Goal: Transaction & Acquisition: Purchase product/service

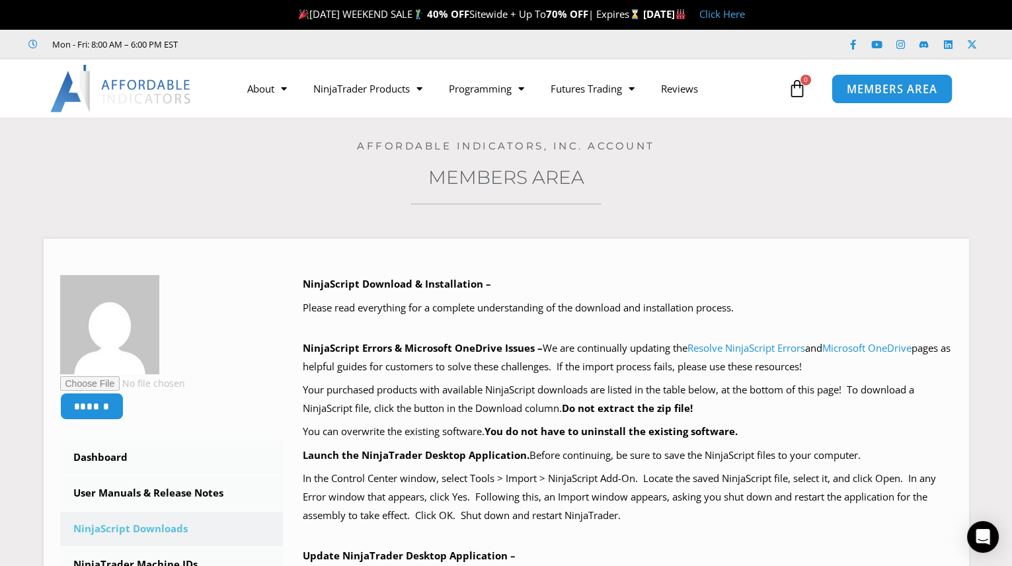
drag, startPoint x: 883, startPoint y: 89, endPoint x: 869, endPoint y: 100, distance: 17.4
click at [883, 89] on span "MEMBERS AREA" at bounding box center [892, 88] width 91 height 11
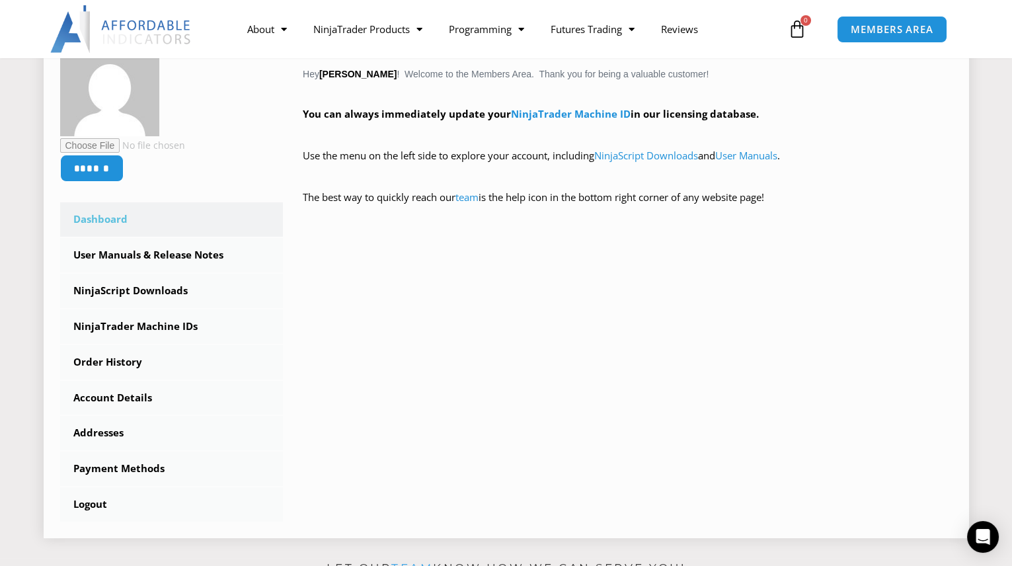
scroll to position [300, 0]
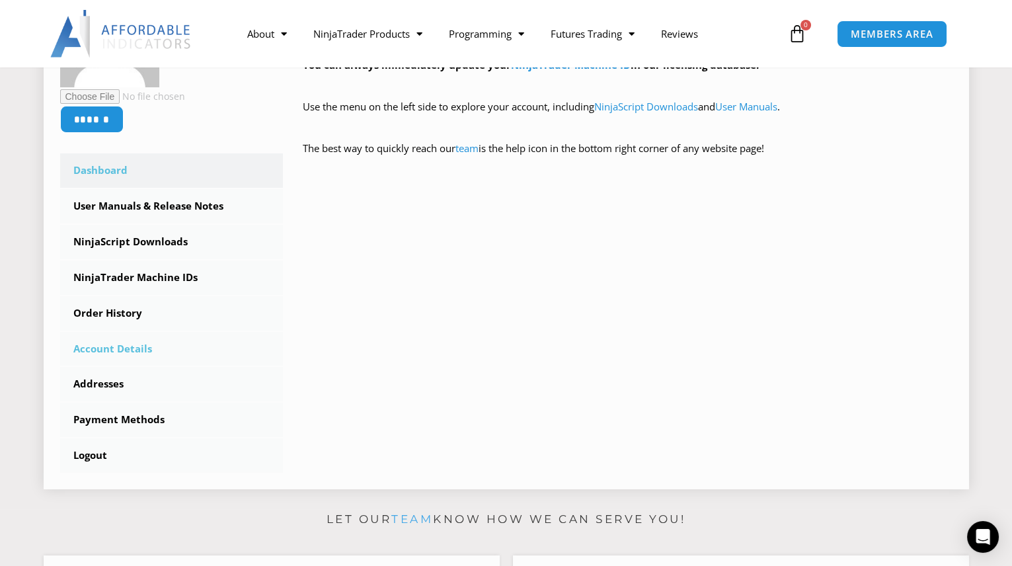
click at [106, 347] on link "Account Details" at bounding box center [171, 349] width 223 height 34
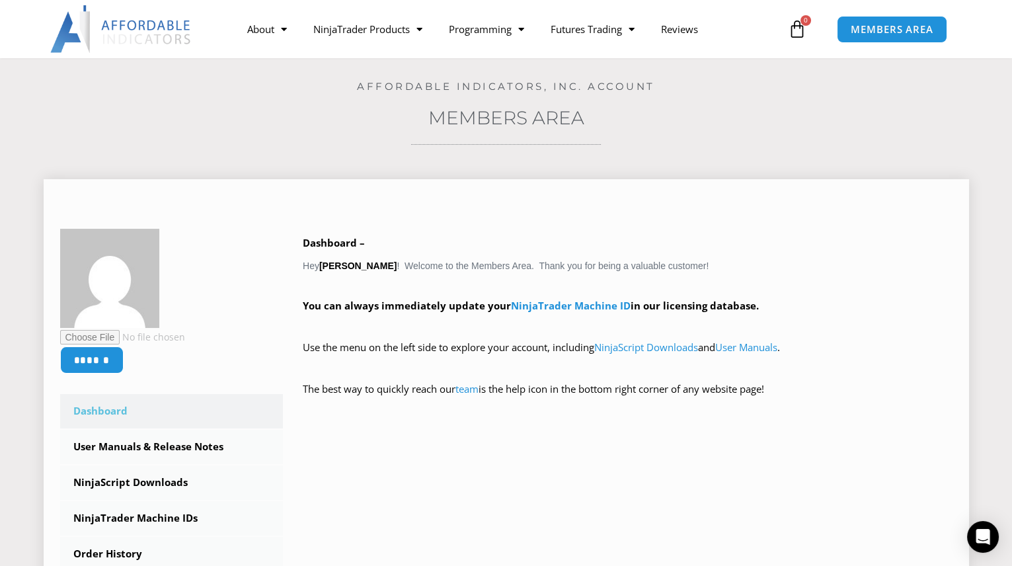
scroll to position [120, 0]
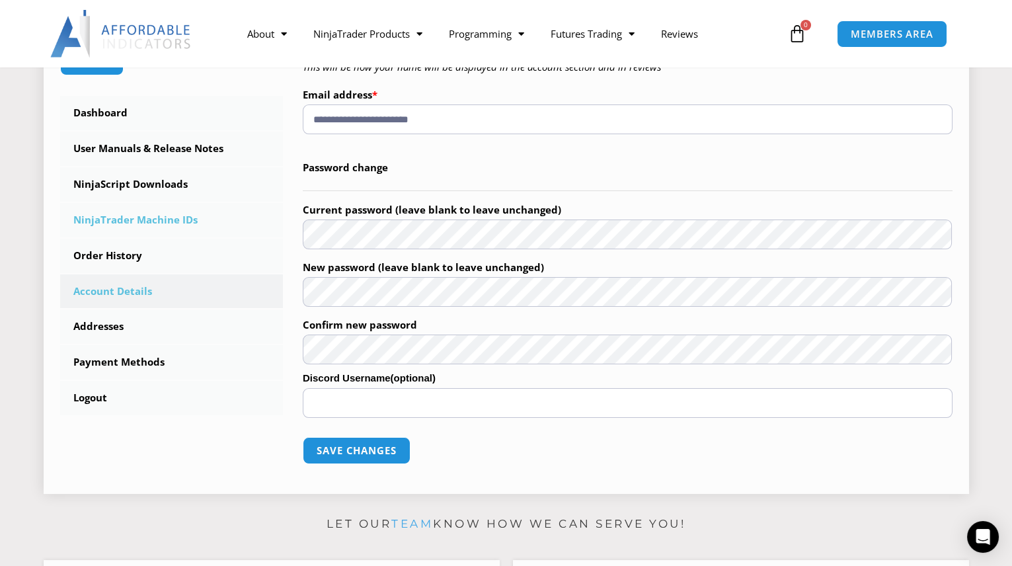
scroll to position [360, 0]
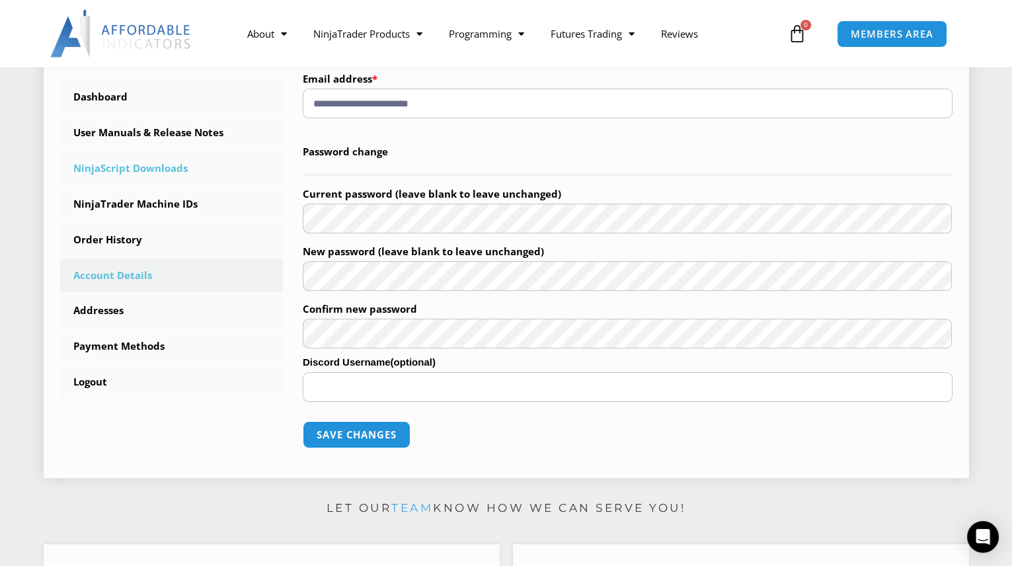
click at [145, 161] on link "NinjaScript Downloads" at bounding box center [171, 168] width 223 height 34
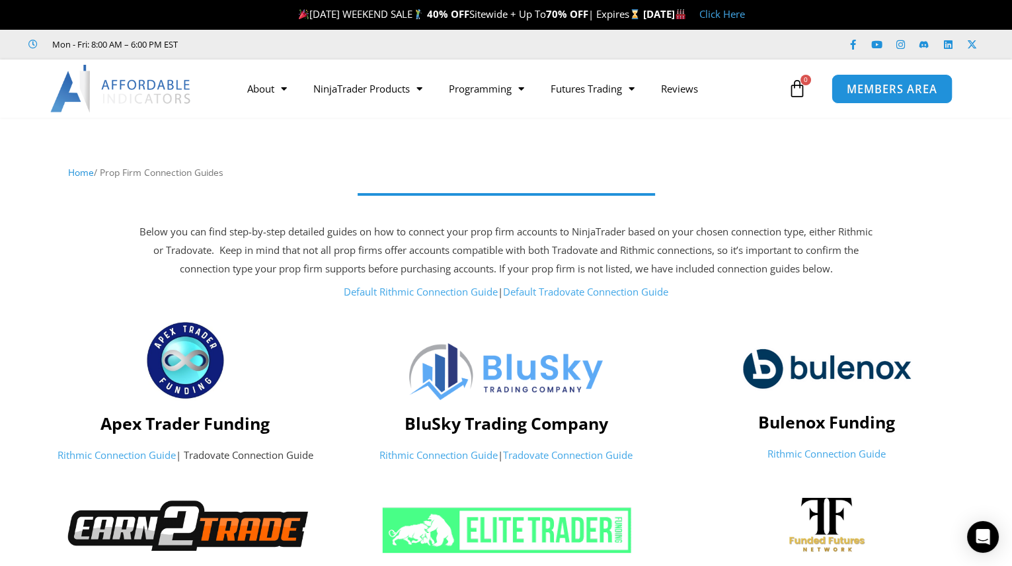
drag, startPoint x: 890, startPoint y: 84, endPoint x: 870, endPoint y: 87, distance: 20.0
click at [890, 84] on span "MEMBERS AREA" at bounding box center [892, 88] width 91 height 11
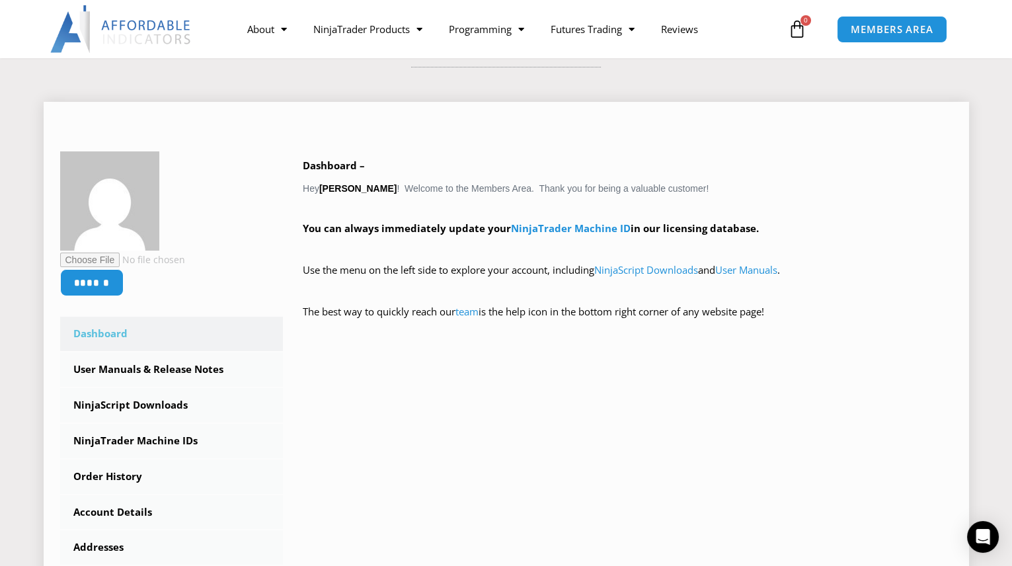
scroll to position [180, 0]
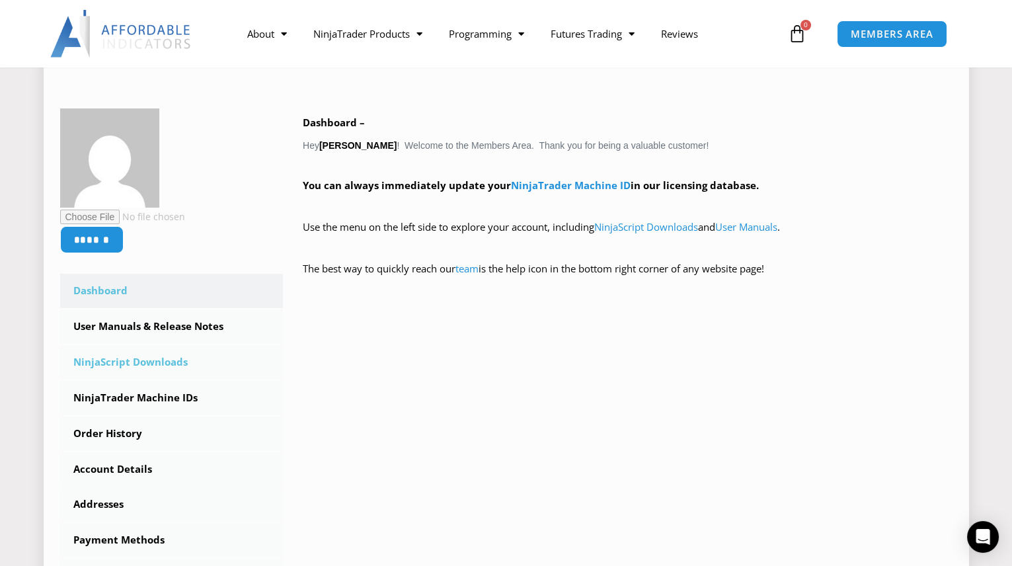
click at [143, 357] on link "NinjaScript Downloads" at bounding box center [171, 362] width 223 height 34
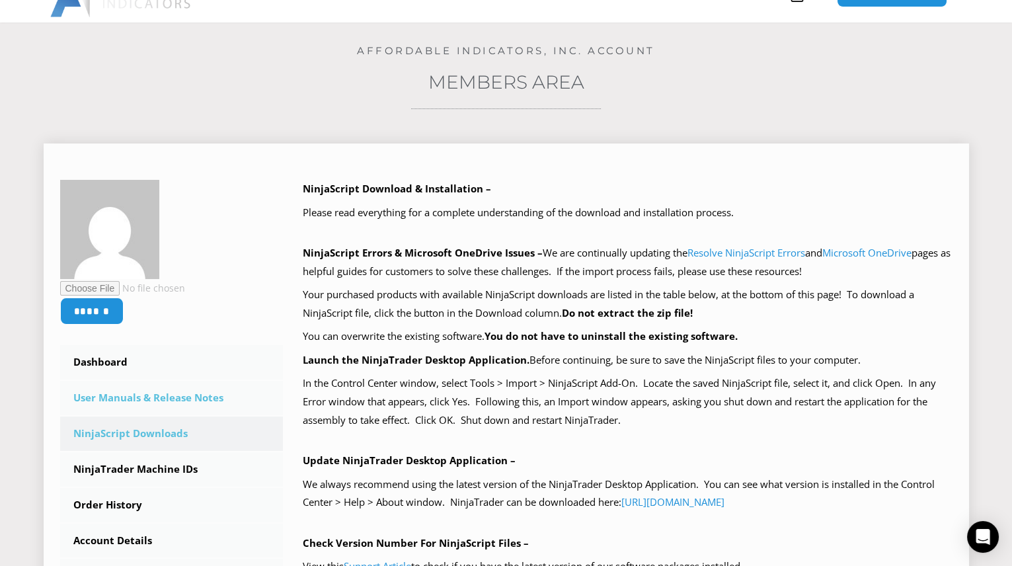
scroll to position [120, 0]
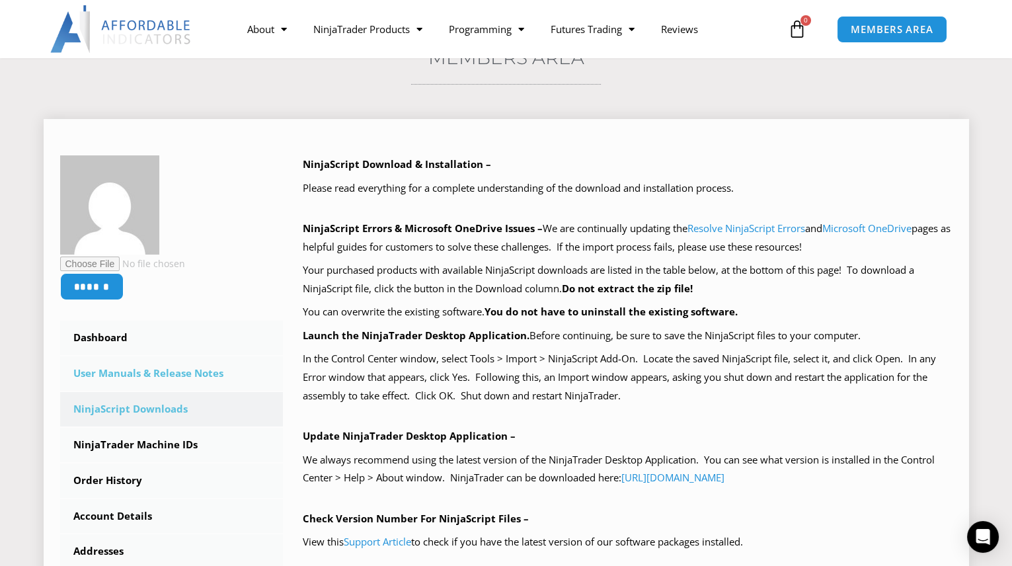
click at [128, 374] on link "User Manuals & Release Notes" at bounding box center [171, 373] width 223 height 34
click at [173, 369] on link "User Manuals & Release Notes" at bounding box center [171, 373] width 223 height 34
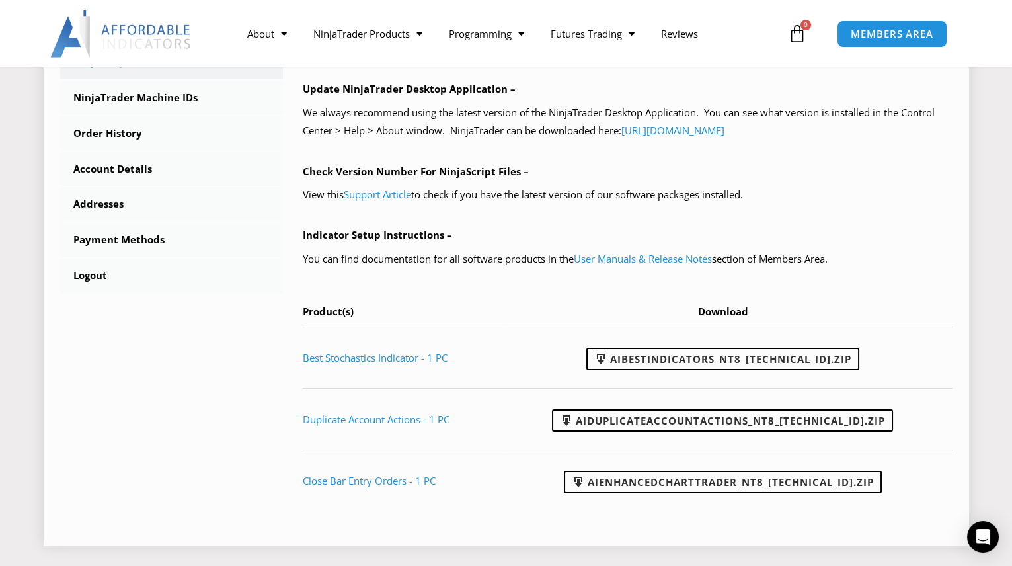
scroll to position [480, 0]
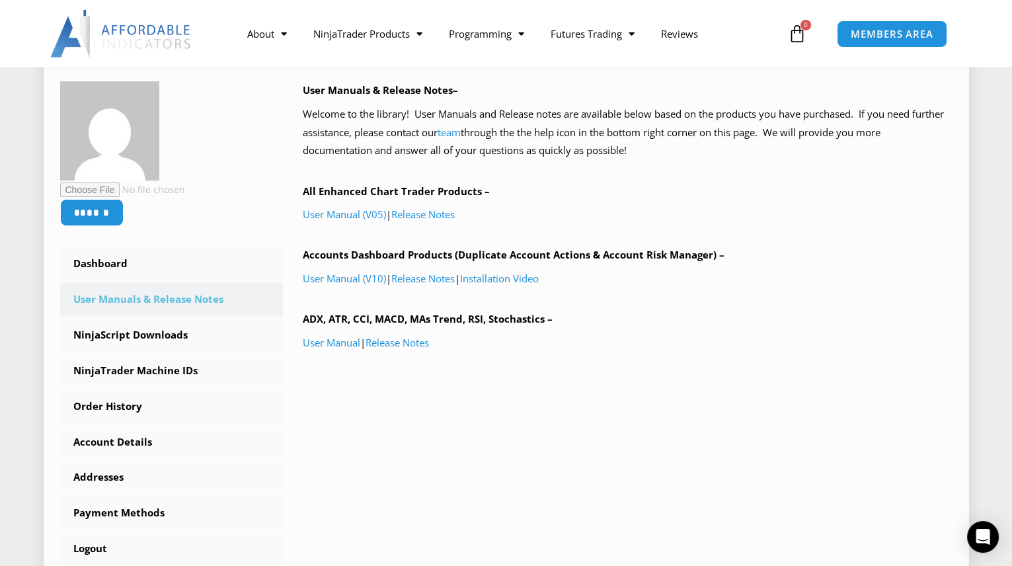
scroll to position [240, 0]
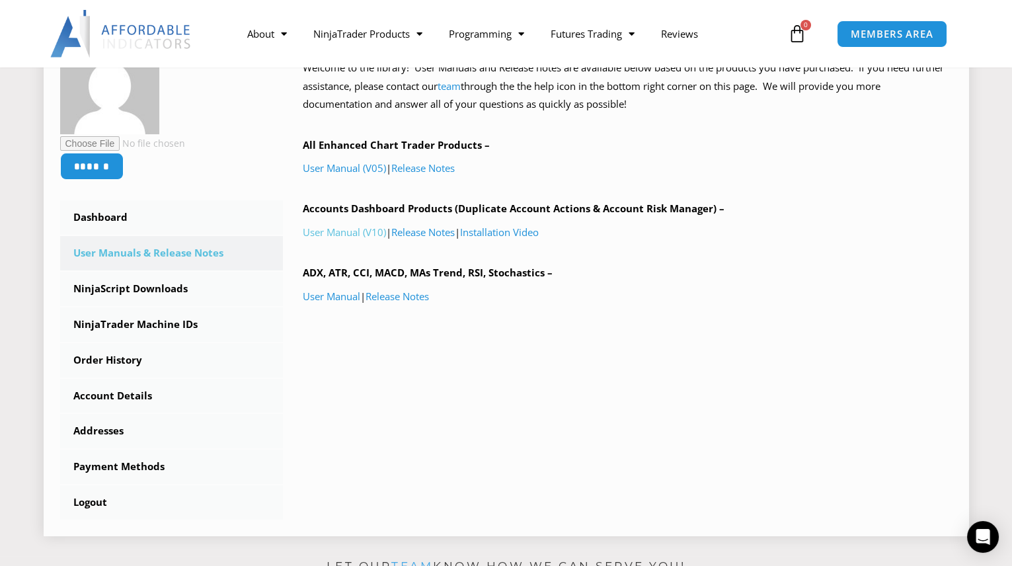
click at [332, 232] on link "User Manual (V10)" at bounding box center [344, 231] width 83 height 13
click at [506, 229] on link "Installation Video" at bounding box center [499, 231] width 79 height 13
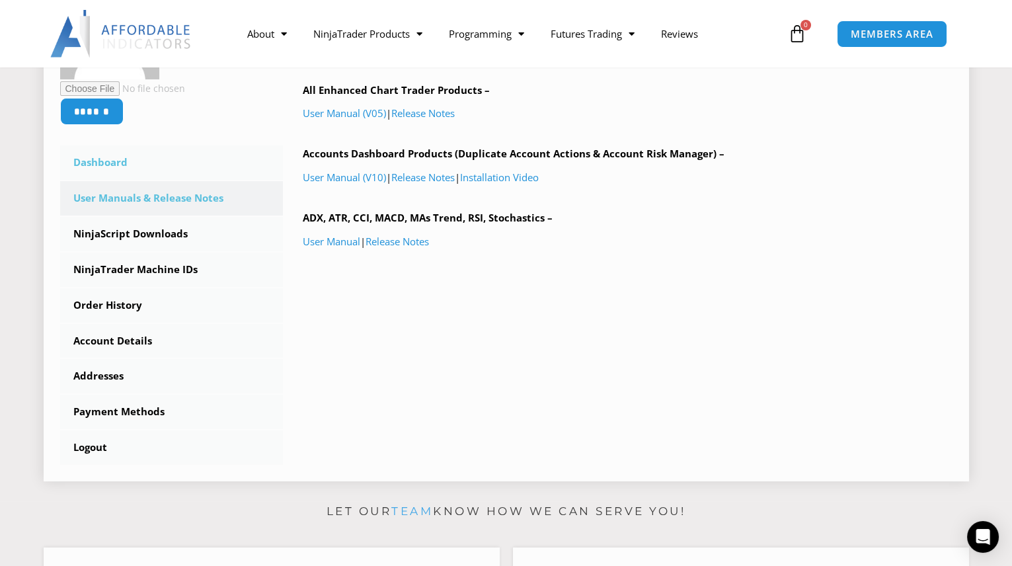
scroll to position [300, 0]
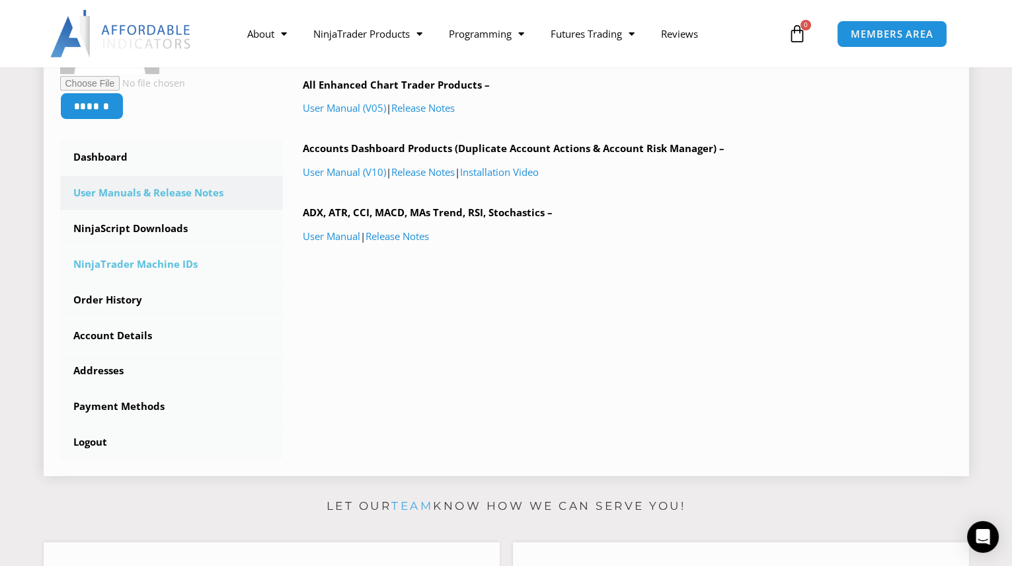
click at [154, 261] on link "NinjaTrader Machine IDs" at bounding box center [171, 264] width 223 height 34
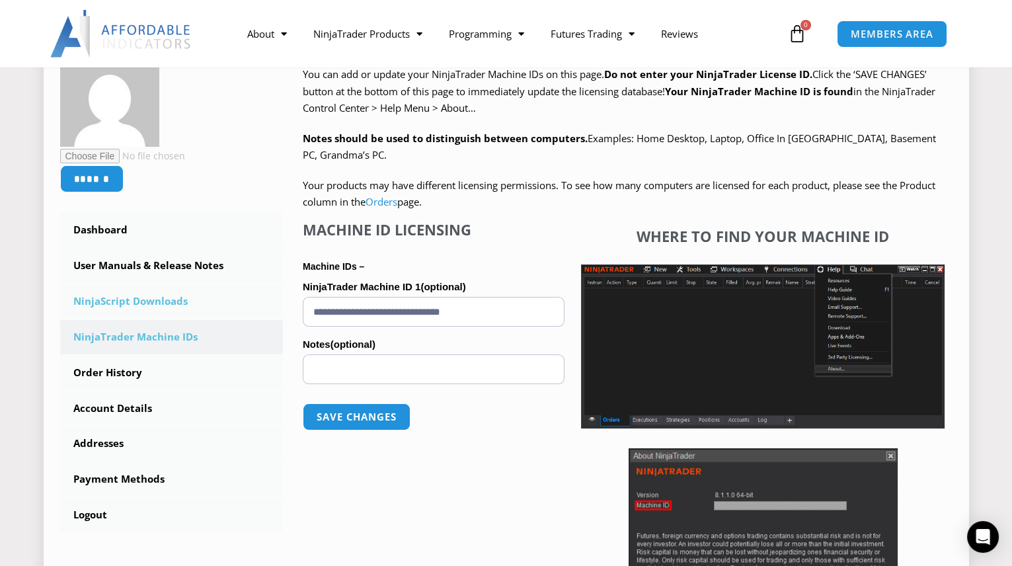
scroll to position [240, 0]
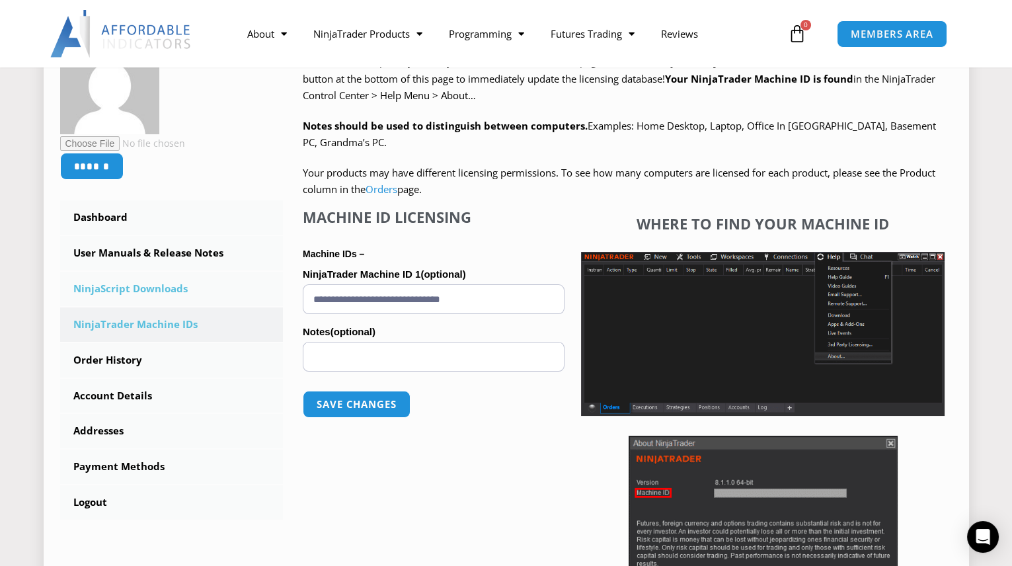
click at [123, 286] on link "NinjaScript Downloads" at bounding box center [171, 289] width 223 height 34
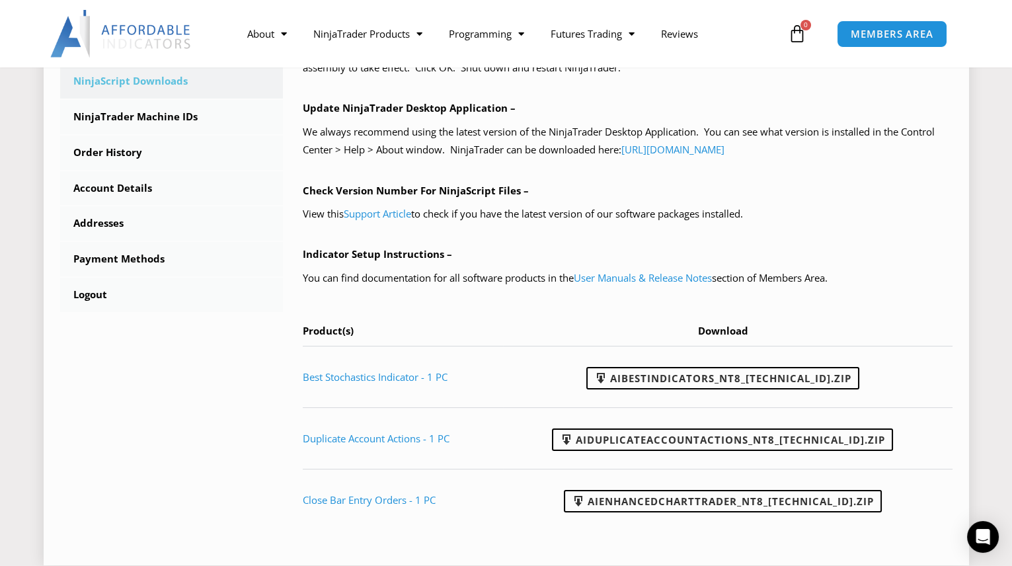
scroll to position [601, 0]
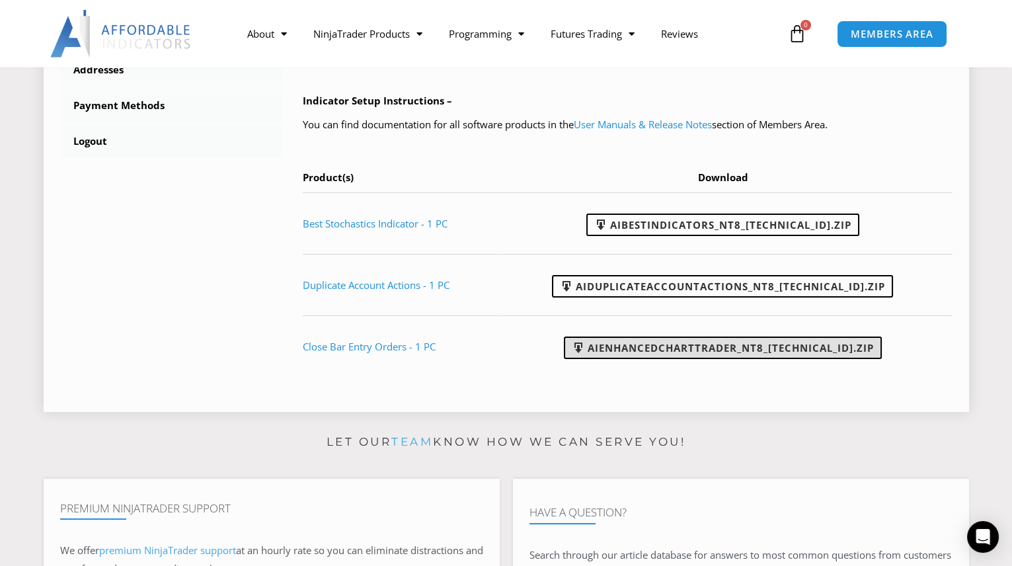
click at [681, 346] on link "AIEnhancedChartTrader_NT8_25.1.31.1.zip" at bounding box center [723, 347] width 318 height 22
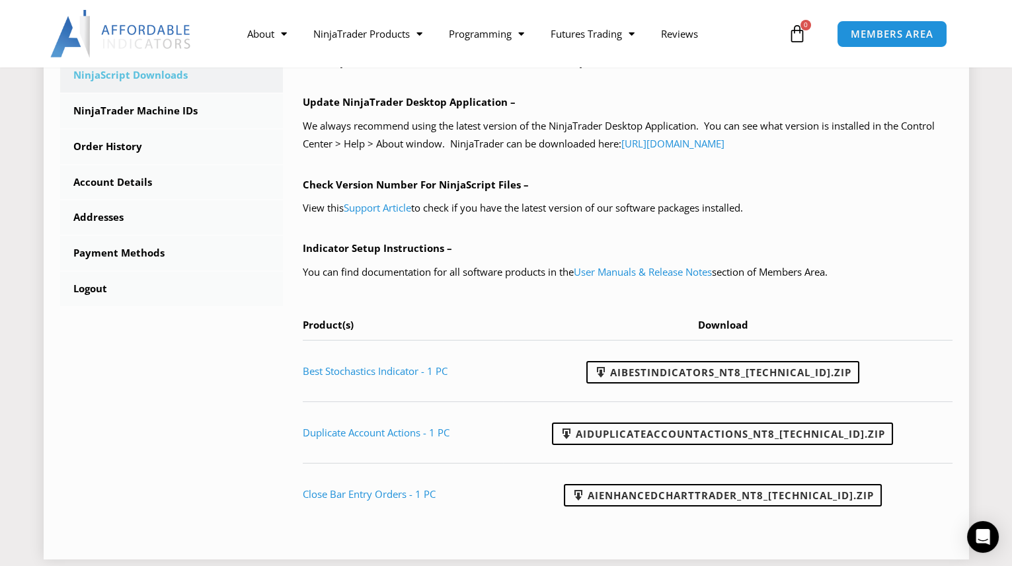
scroll to position [420, 0]
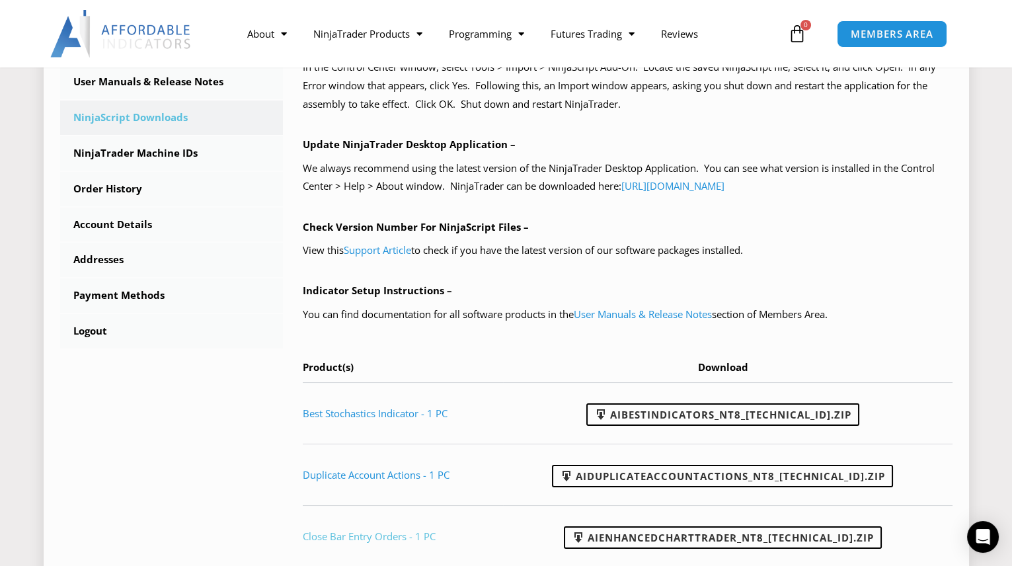
click at [339, 531] on link "Close Bar Entry Orders - 1 PC" at bounding box center [369, 535] width 133 height 13
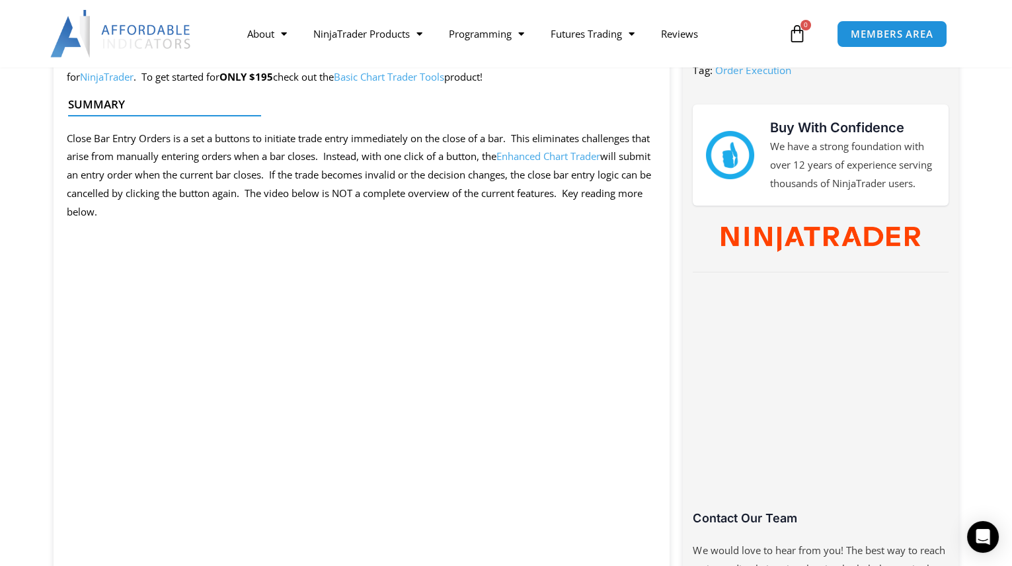
scroll to position [601, 0]
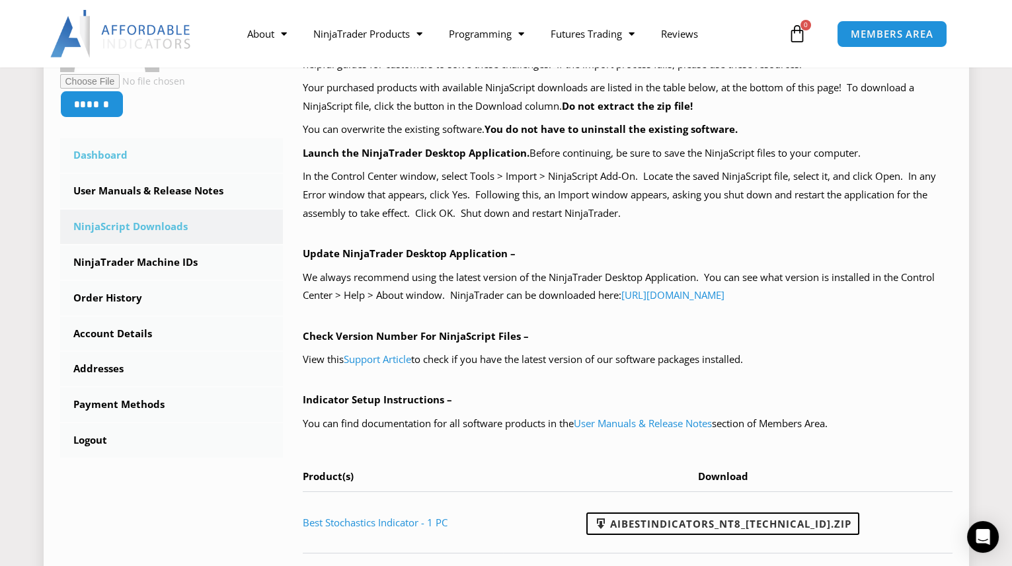
scroll to position [300, 0]
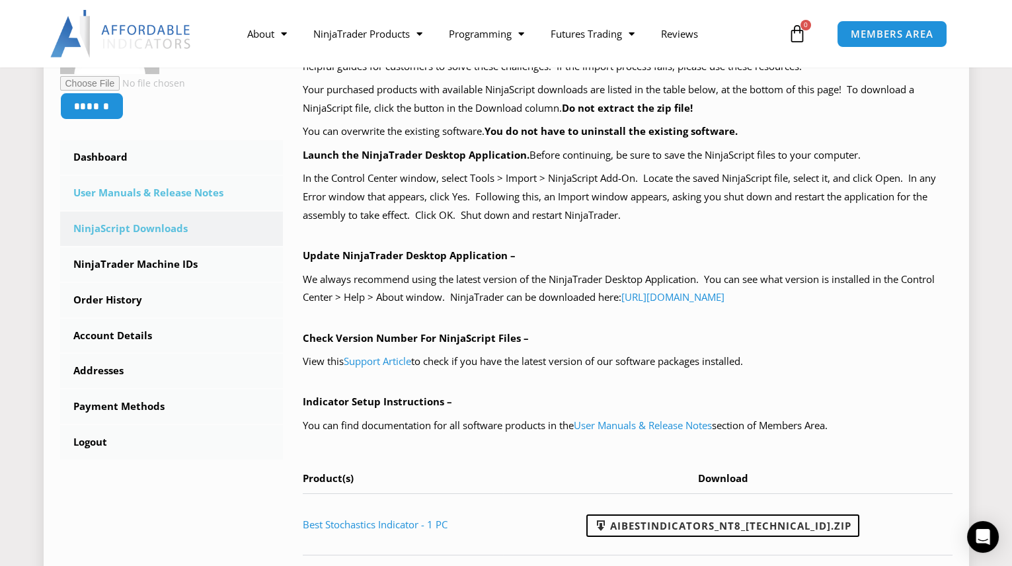
click at [142, 188] on link "User Manuals & Release Notes" at bounding box center [171, 193] width 223 height 34
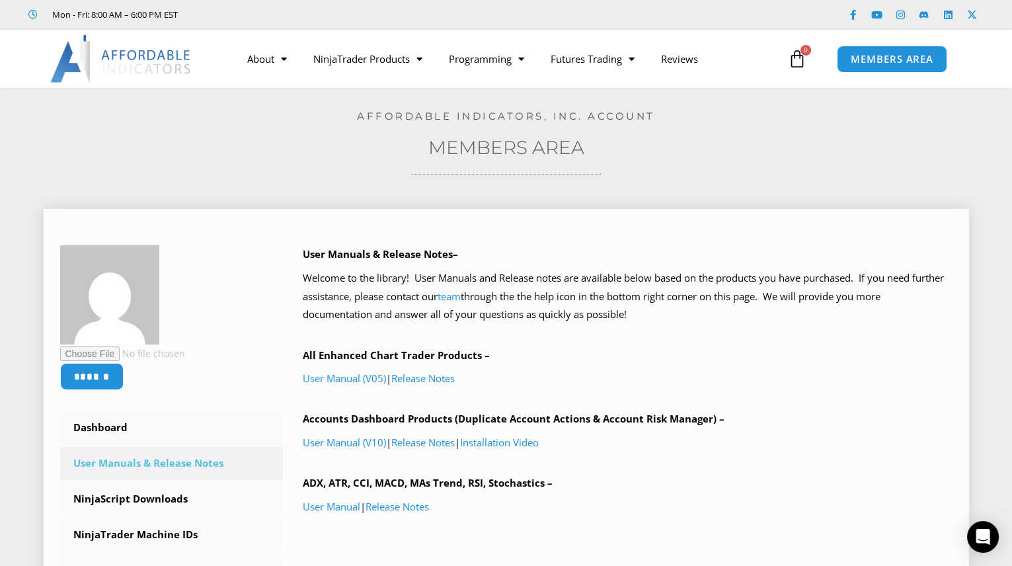
scroll to position [180, 0]
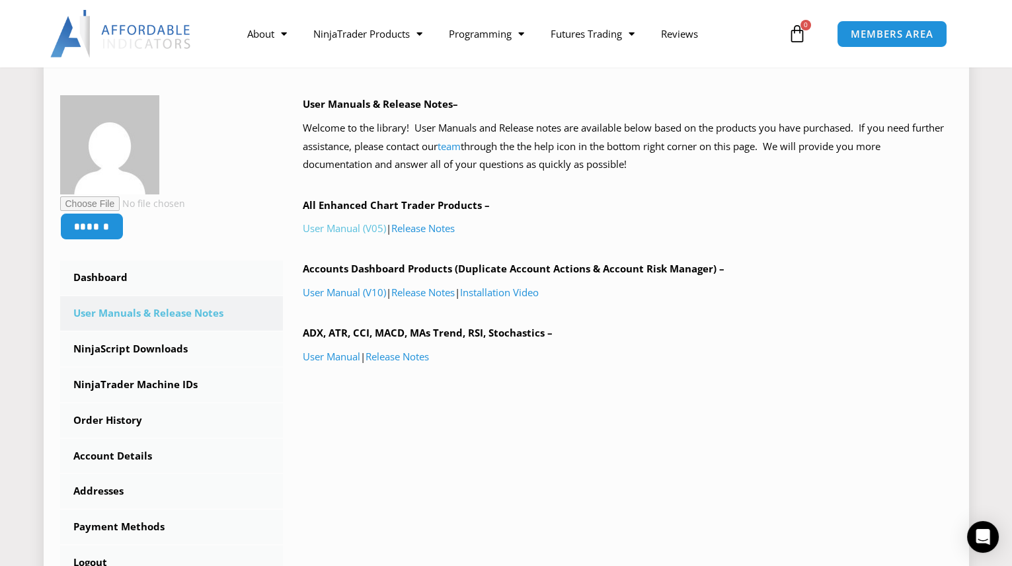
click at [343, 227] on link "User Manual (V05)" at bounding box center [344, 227] width 83 height 13
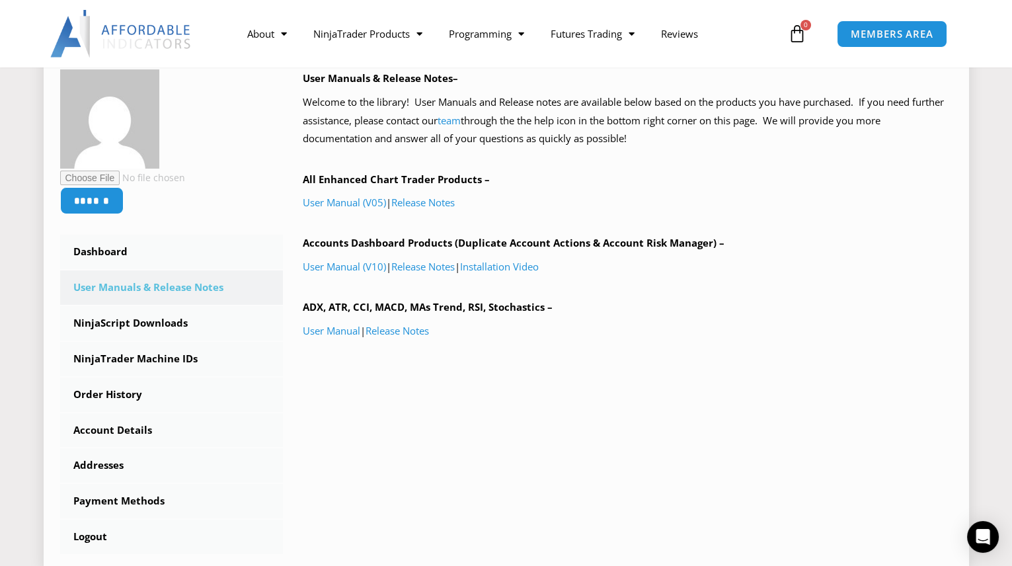
scroll to position [240, 0]
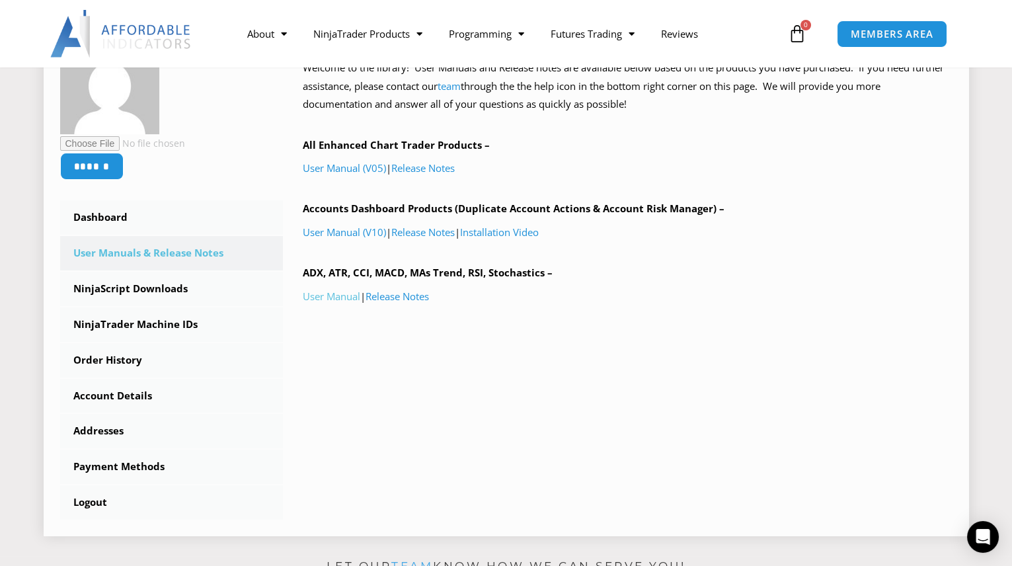
click at [327, 293] on link "User Manual" at bounding box center [332, 295] width 58 height 13
click at [149, 286] on link "NinjaScript Downloads" at bounding box center [171, 289] width 223 height 34
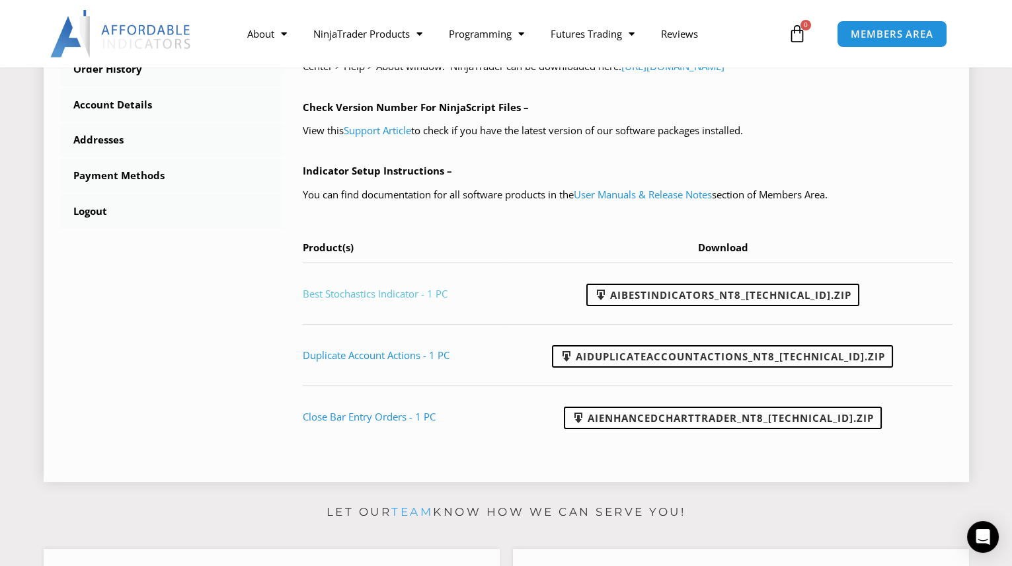
scroll to position [541, 0]
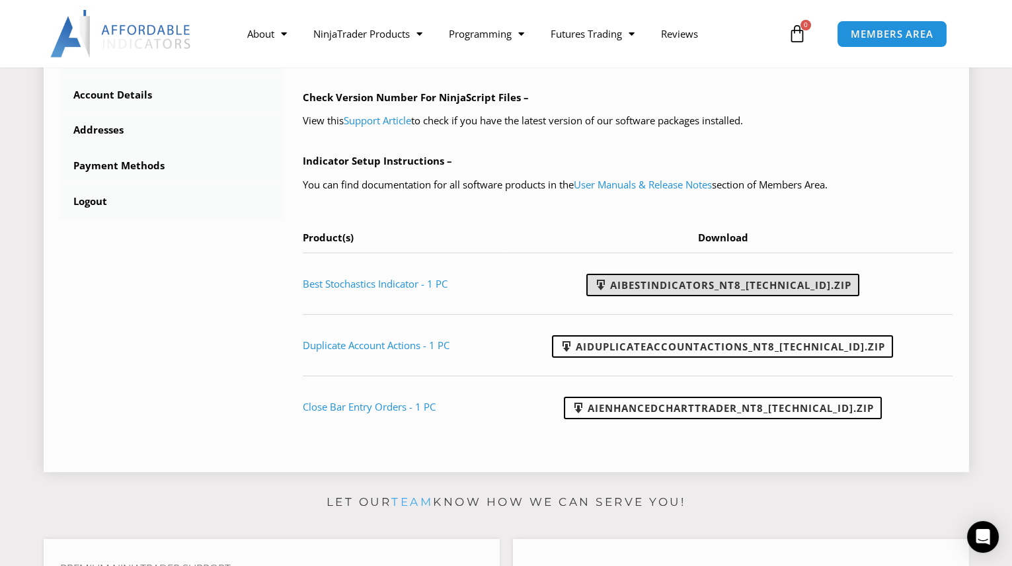
click at [681, 282] on link "AIBestIndicators_NT8_25.8.12.1.zip" at bounding box center [722, 285] width 273 height 22
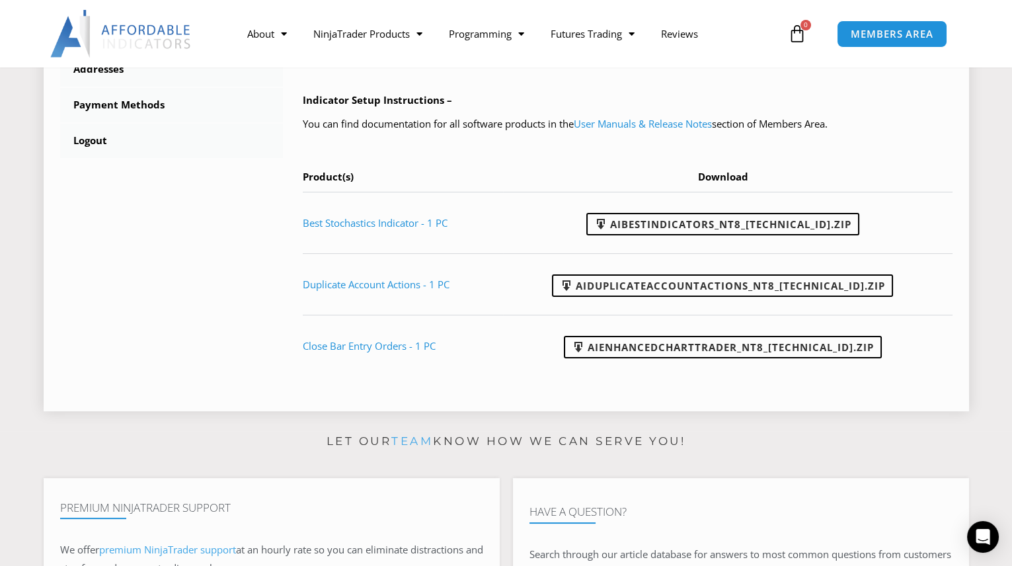
scroll to position [660, 0]
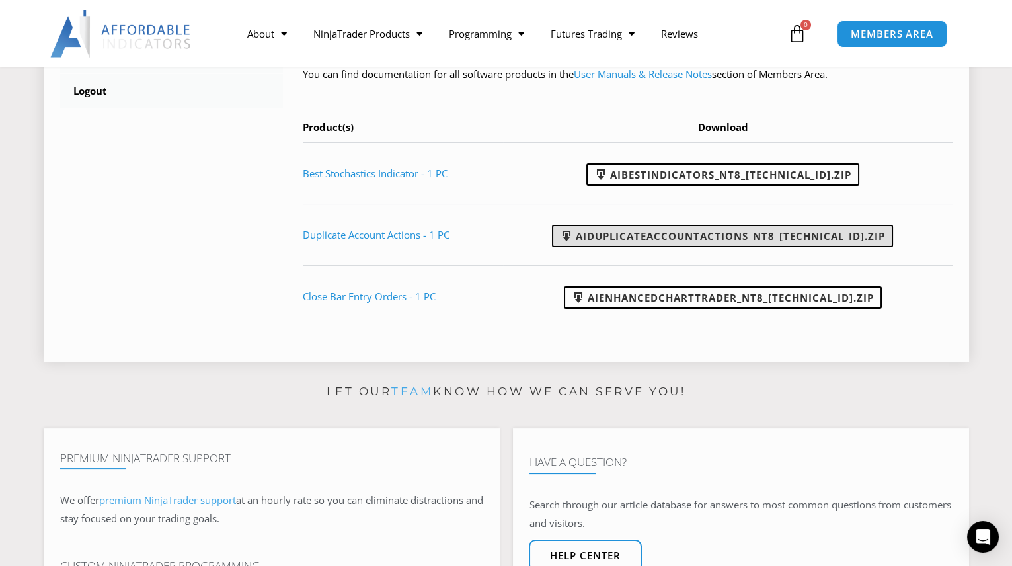
click at [620, 231] on link "AIDuplicateAccountActions_NT8_25.2.5.1.zip" at bounding box center [722, 236] width 341 height 22
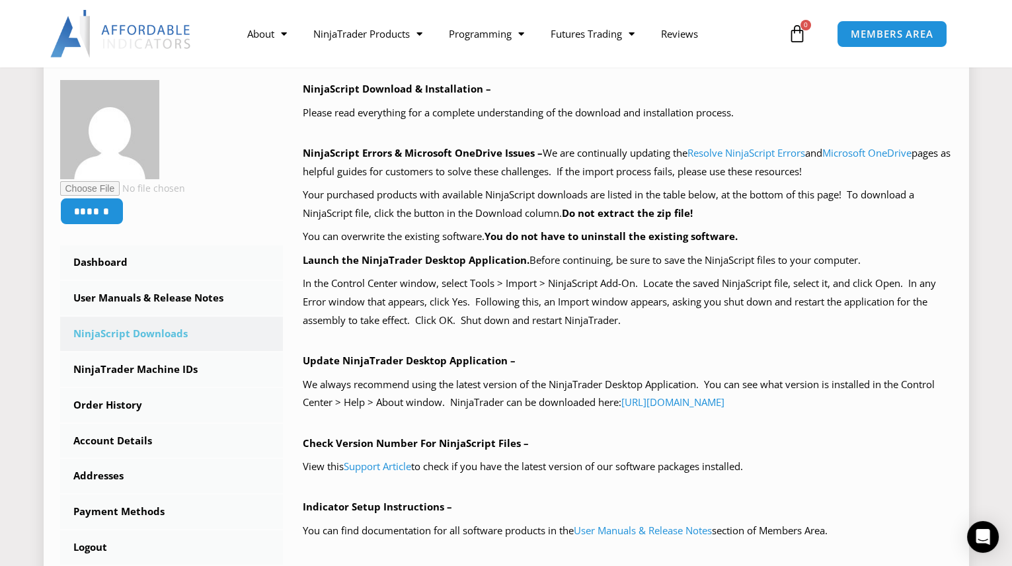
scroll to position [0, 0]
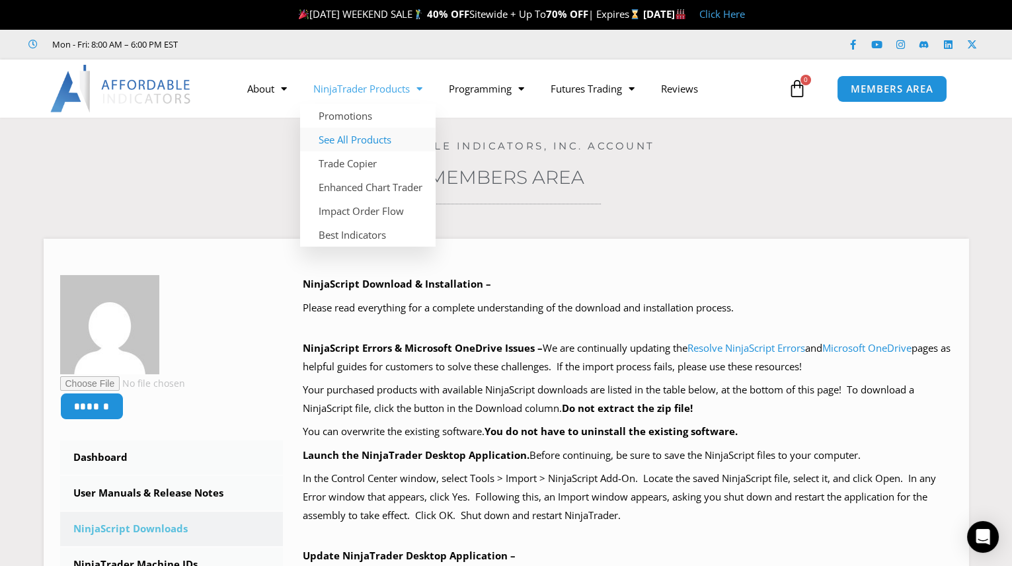
click at [348, 137] on link "See All Products" at bounding box center [367, 140] width 135 height 24
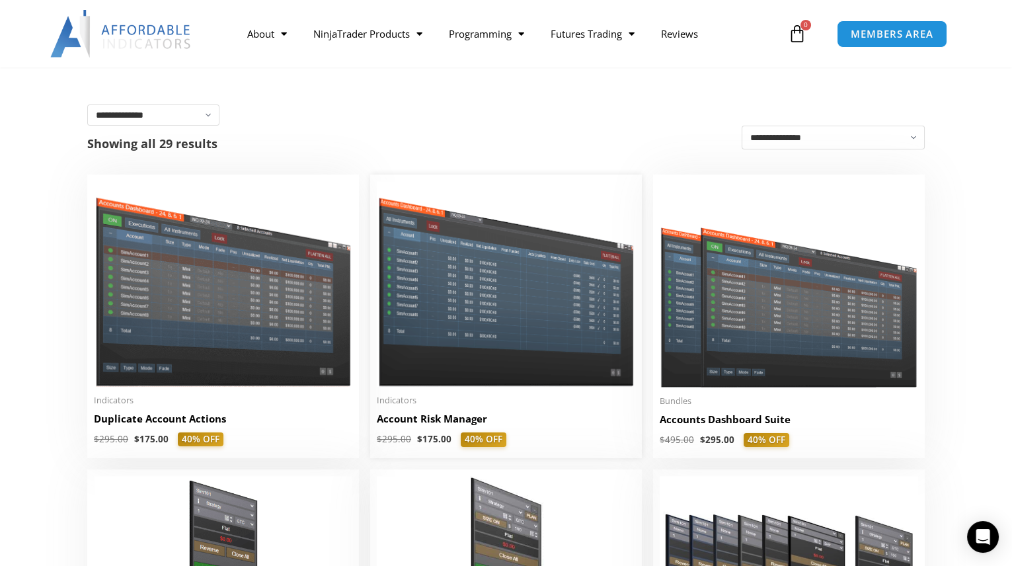
scroll to position [300, 0]
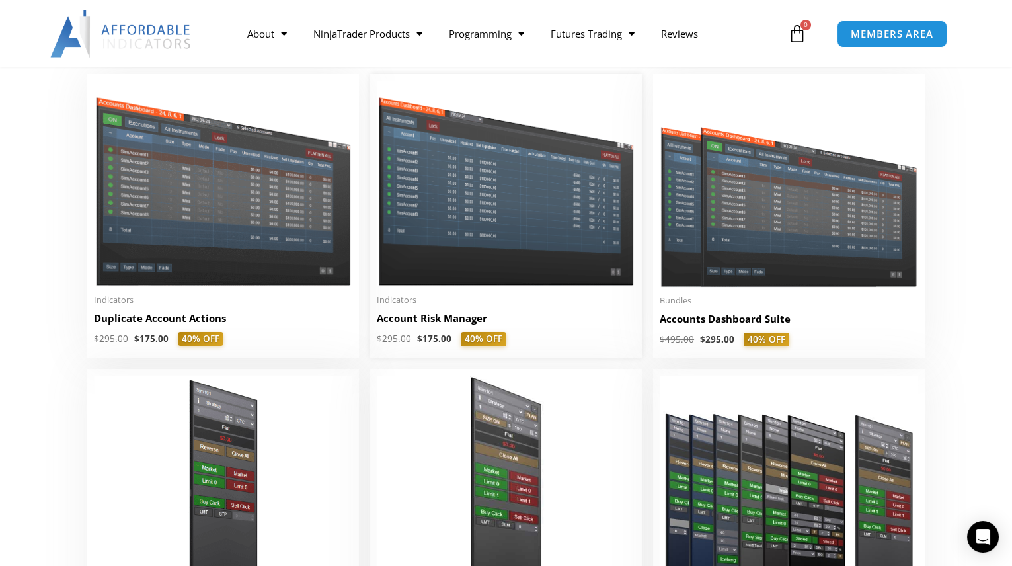
click at [494, 229] on img at bounding box center [506, 184] width 258 height 206
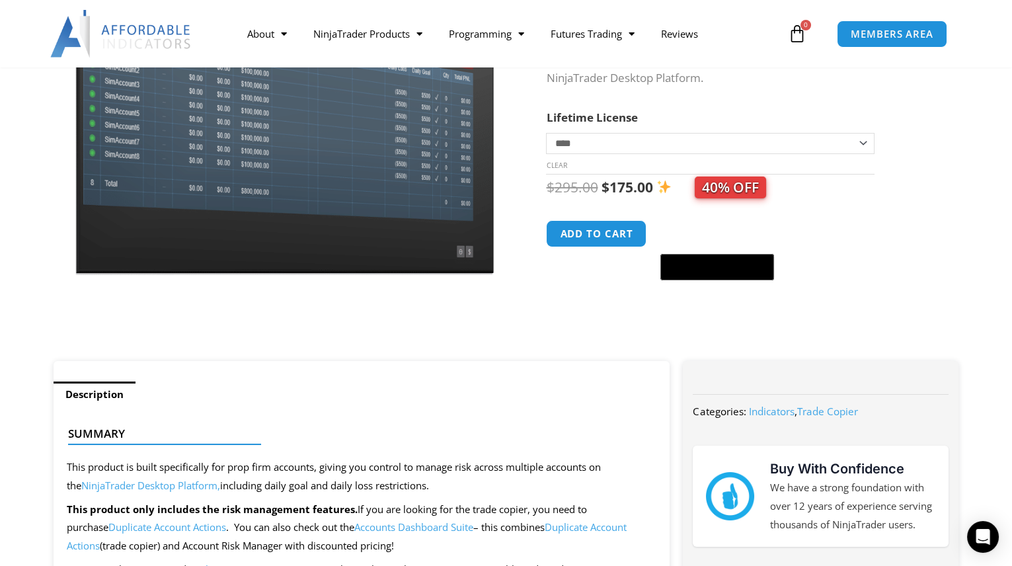
scroll to position [180, 0]
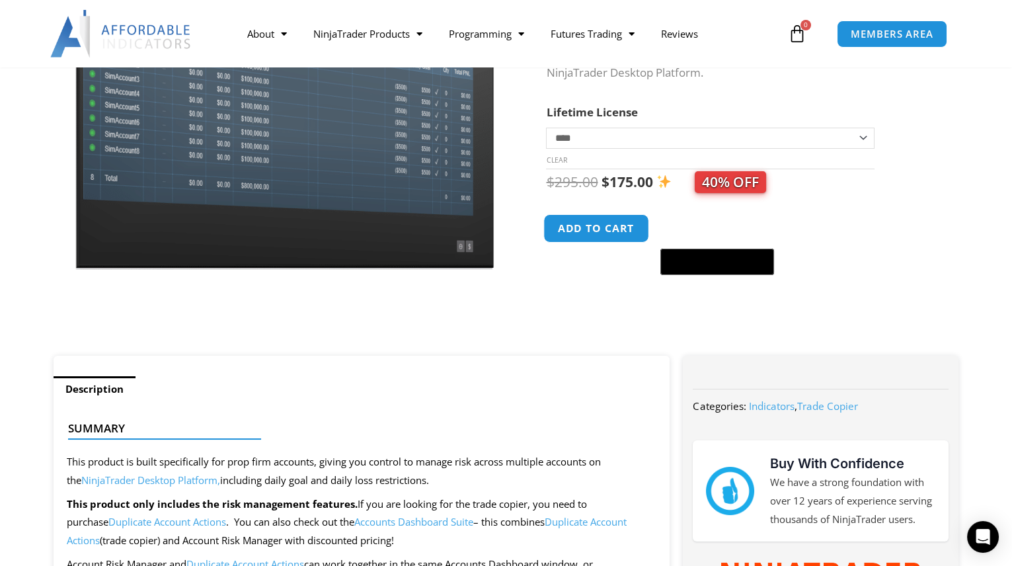
click at [581, 229] on button "Add to cart" at bounding box center [597, 228] width 106 height 28
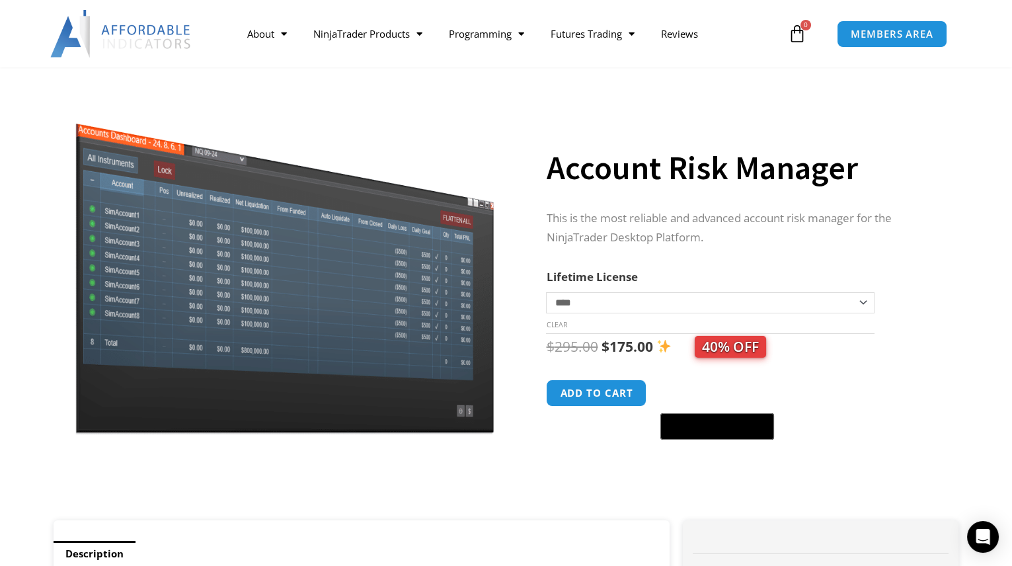
scroll to position [0, 0]
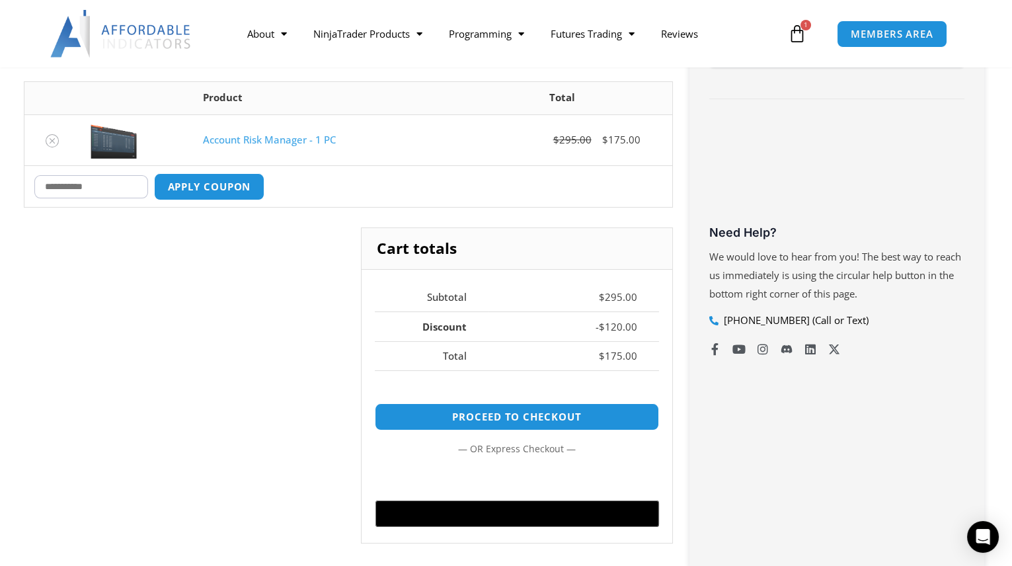
scroll to position [360, 0]
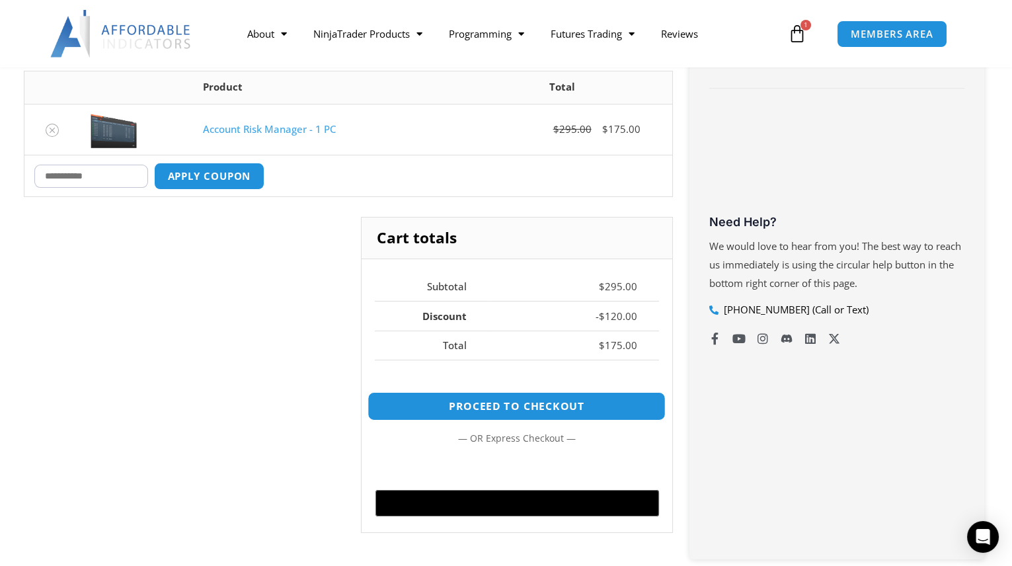
click at [486, 397] on link "Proceed to checkout" at bounding box center [516, 406] width 298 height 28
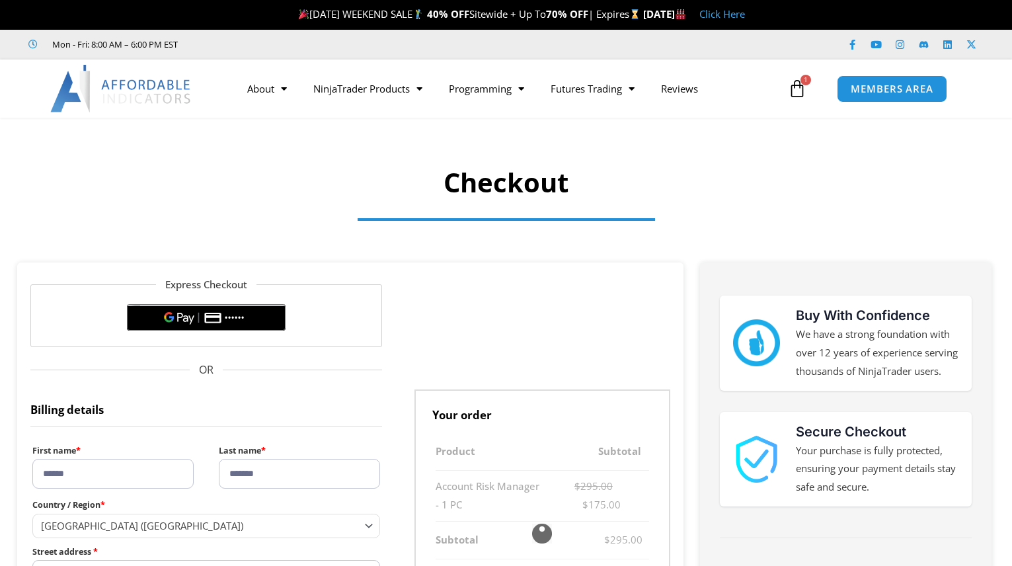
select select "**"
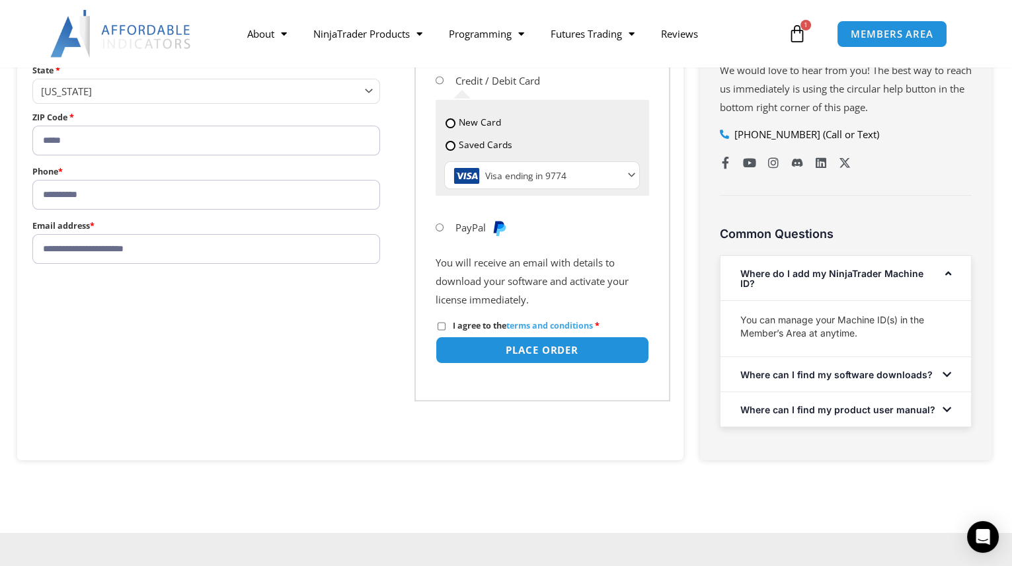
scroll to position [480, 0]
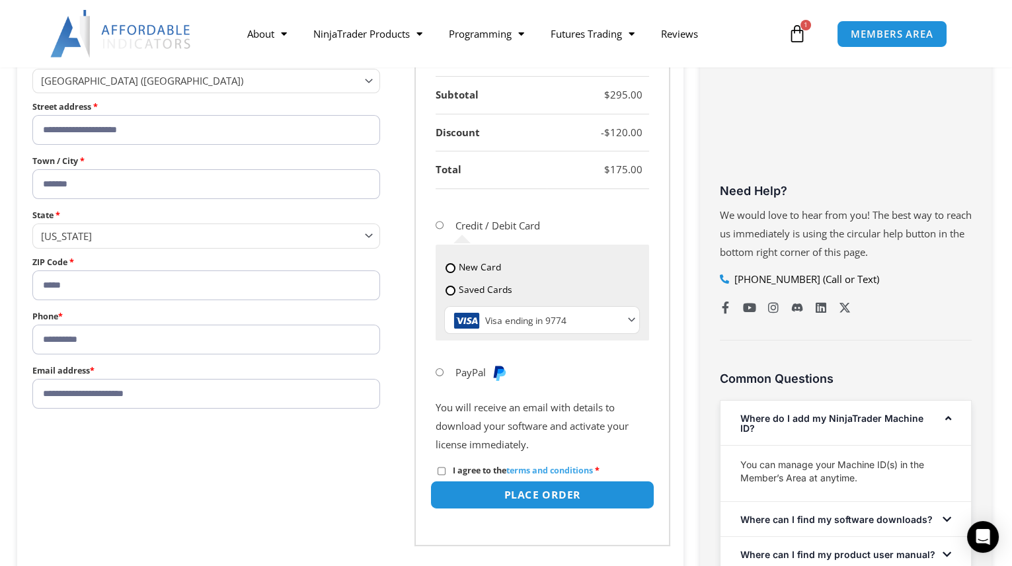
click at [493, 488] on button "Place order" at bounding box center [542, 494] width 224 height 28
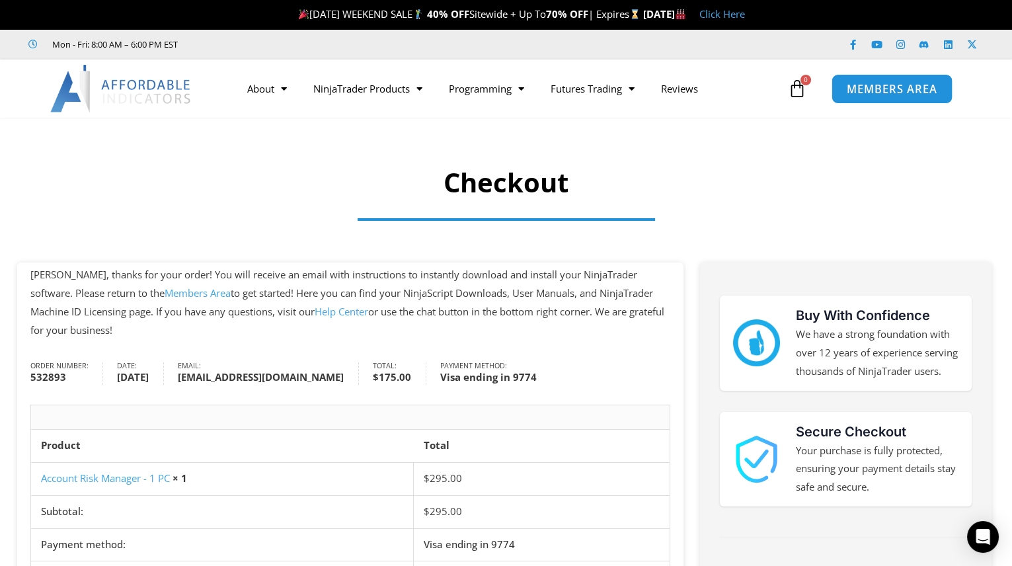
click at [874, 83] on span "MEMBERS AREA" at bounding box center [892, 88] width 91 height 11
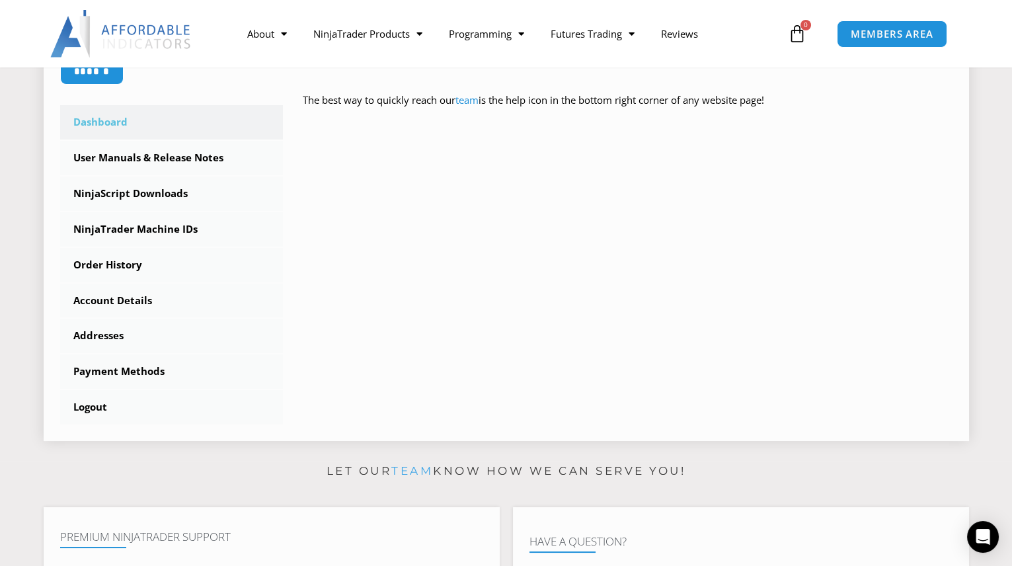
scroll to position [300, 0]
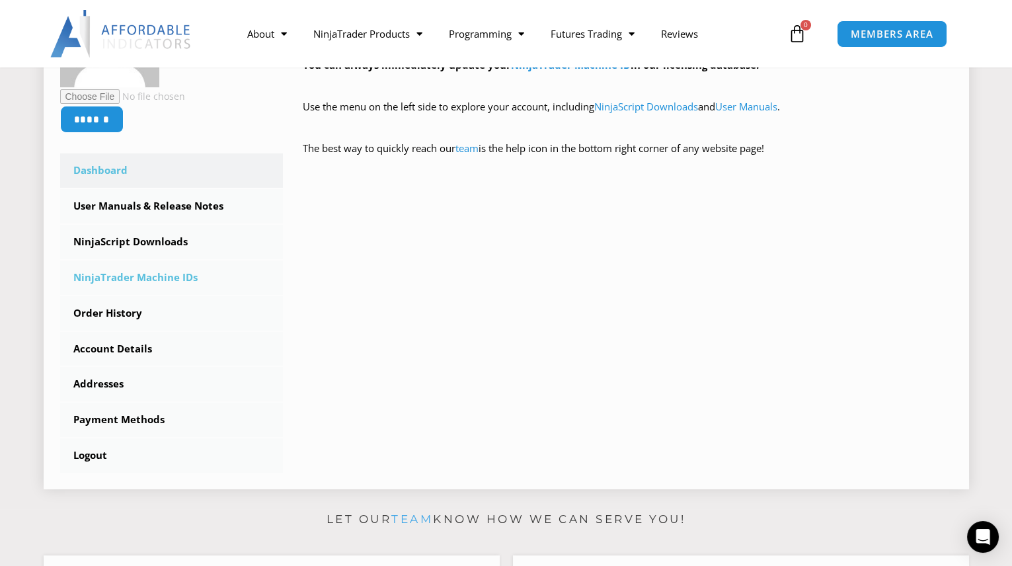
click at [120, 277] on link "NinjaTrader Machine IDs" at bounding box center [171, 277] width 223 height 34
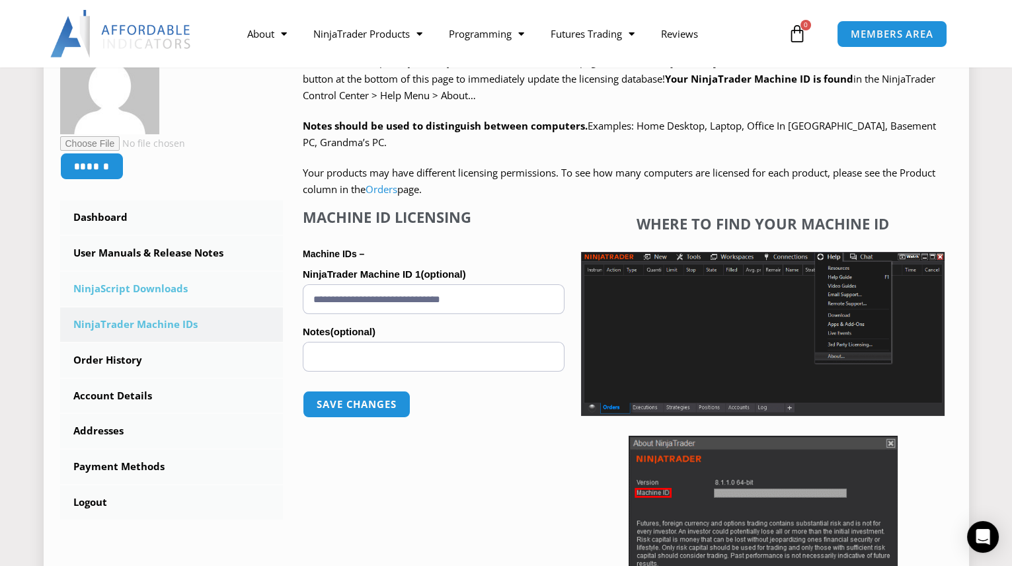
scroll to position [300, 0]
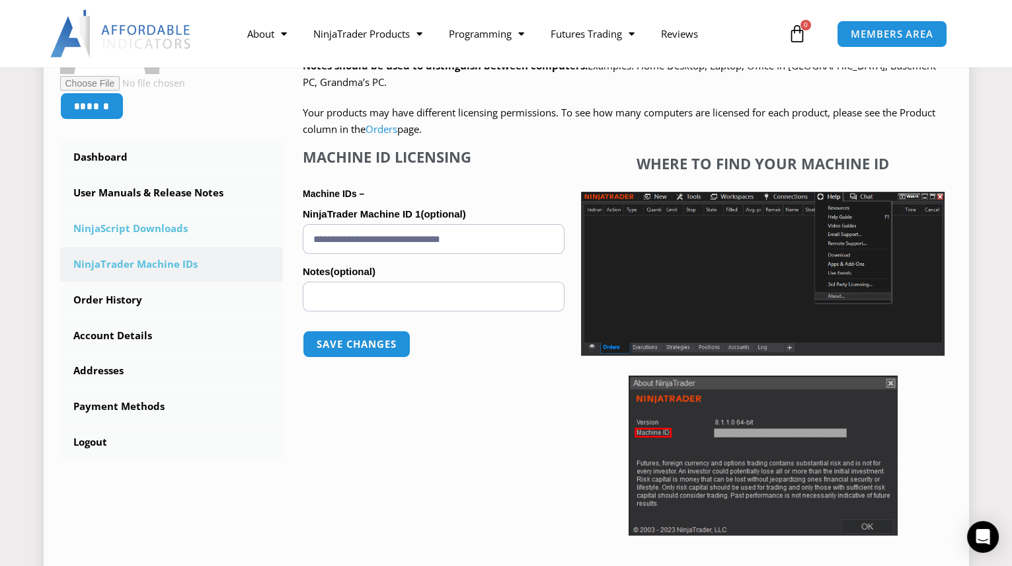
click at [137, 225] on link "NinjaScript Downloads" at bounding box center [171, 228] width 223 height 34
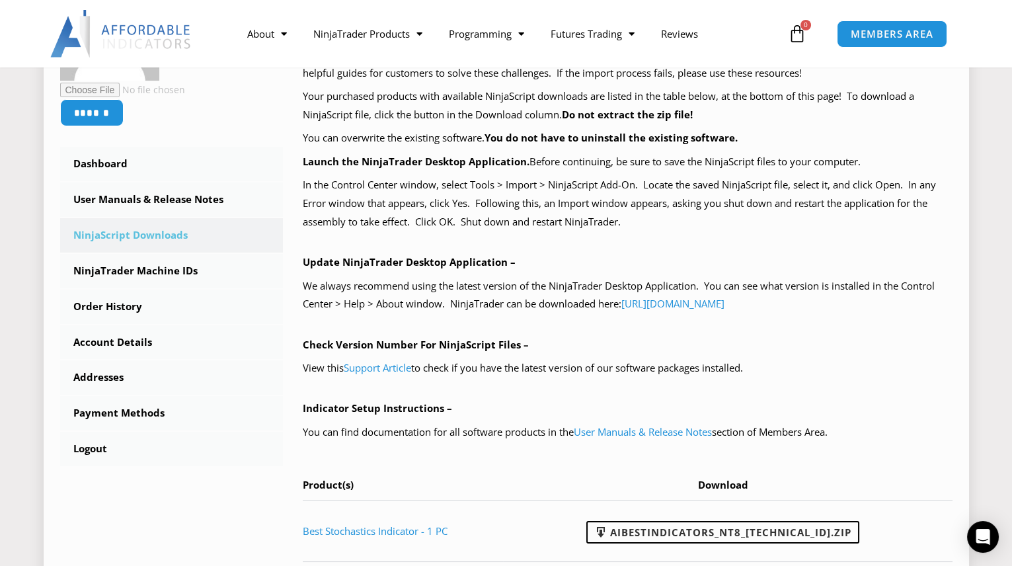
scroll to position [300, 0]
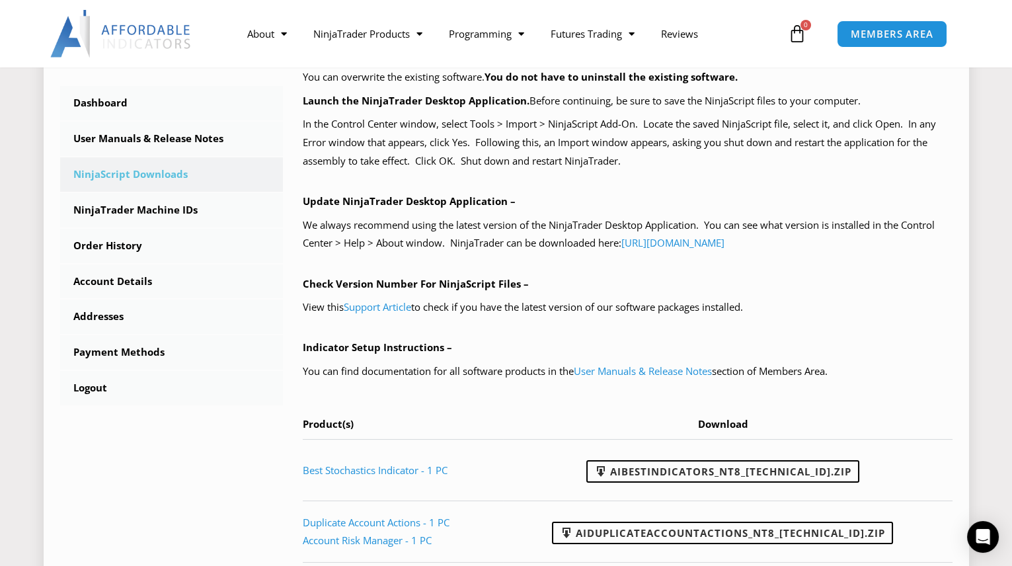
scroll to position [541, 0]
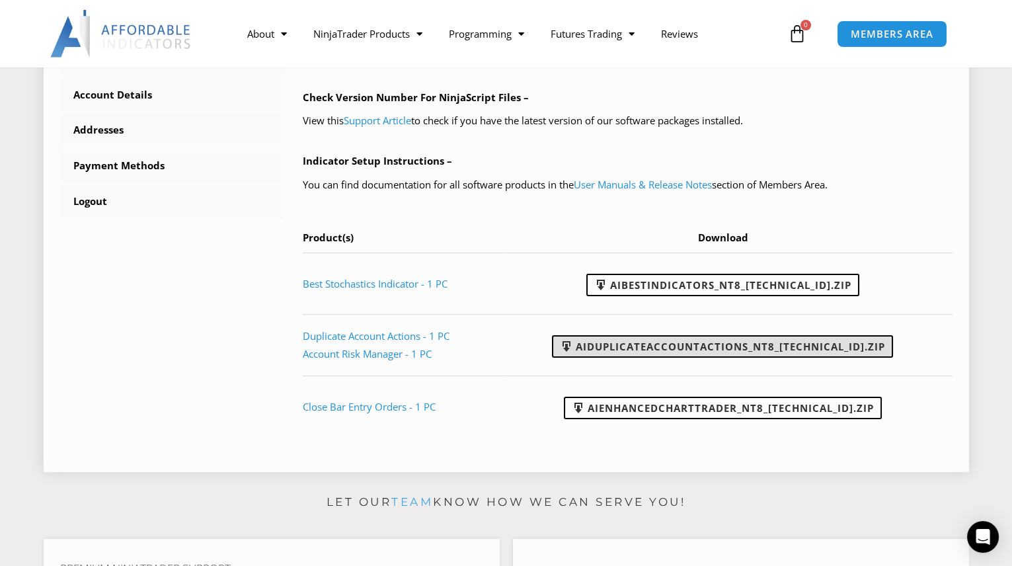
click at [626, 342] on link "AIDuplicateAccountActions_NT8_25.2.5.1.zip" at bounding box center [722, 346] width 341 height 22
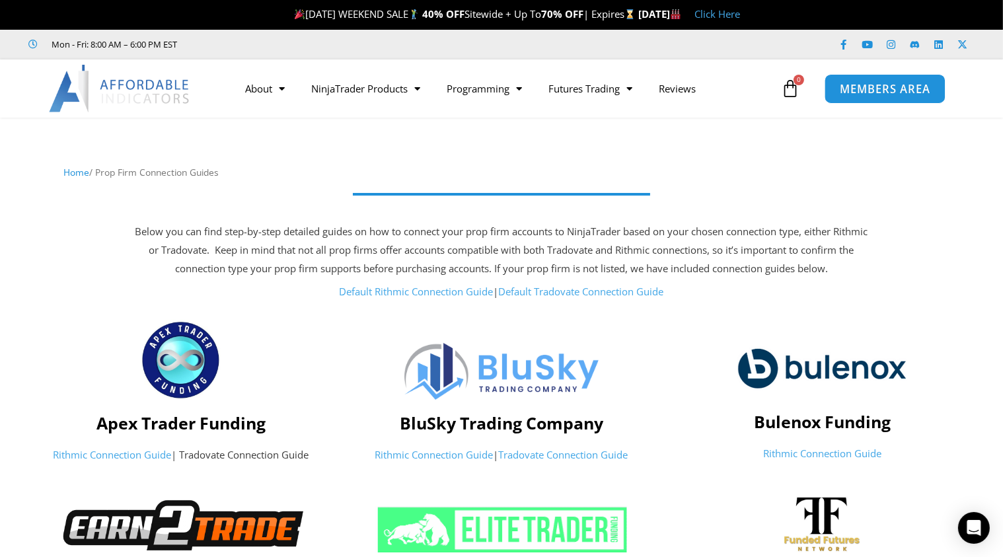
click at [863, 87] on span "MEMBERS AREA" at bounding box center [884, 88] width 91 height 11
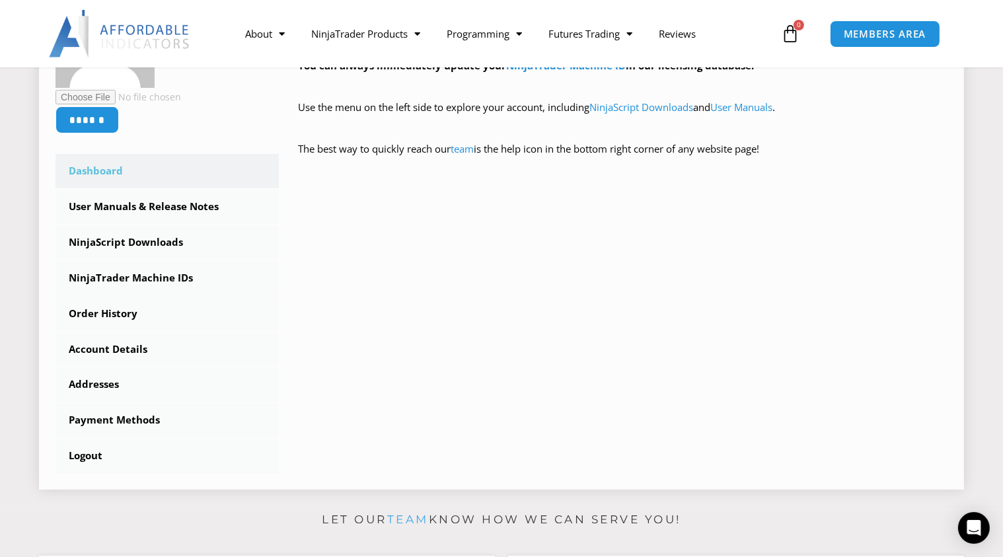
scroll to position [300, 0]
click at [141, 242] on link "NinjaScript Downloads" at bounding box center [167, 242] width 223 height 34
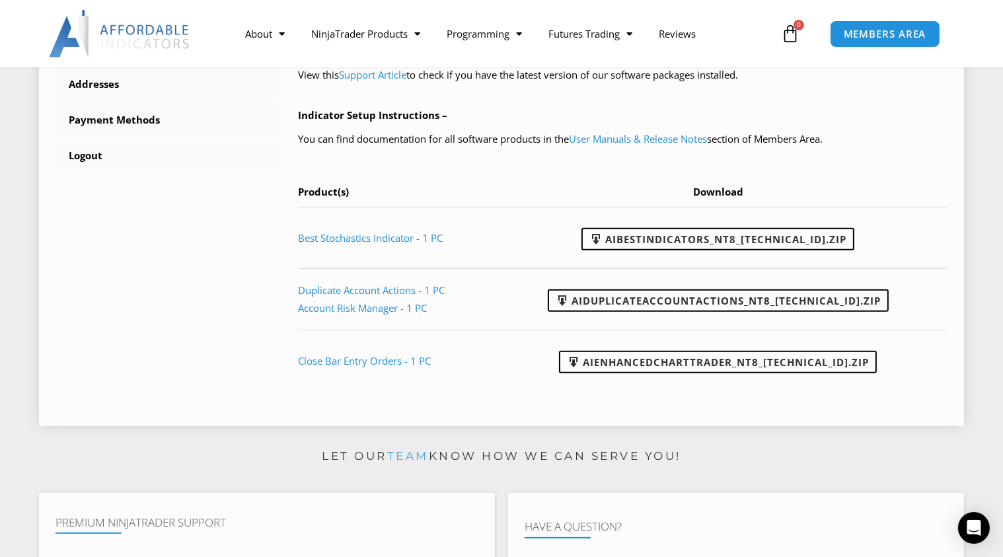
scroll to position [541, 0]
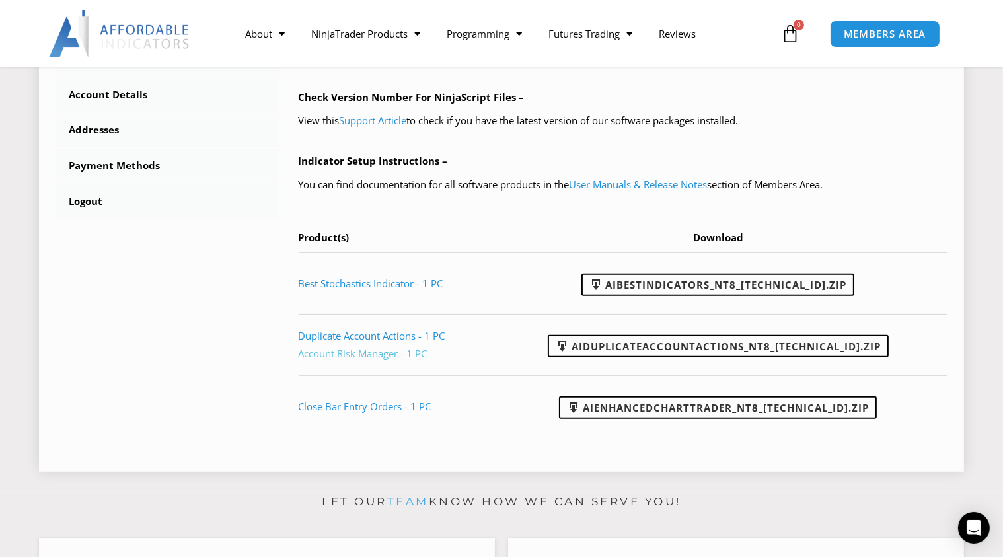
click at [339, 351] on link "Account Risk Manager - 1 PC" at bounding box center [363, 353] width 129 height 13
click at [569, 348] on span at bounding box center [562, 346] width 13 height 13
click at [240, 263] on div "****** Dashboard Subscriptions User Manuals & Release Notes NinjaScript Downloa…" at bounding box center [502, 94] width 892 height 721
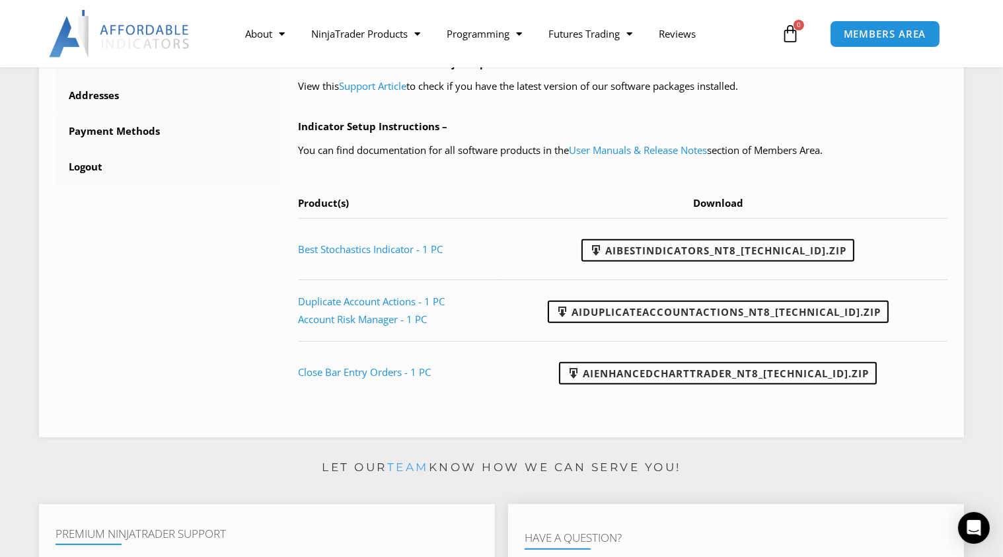
scroll to position [720, 0]
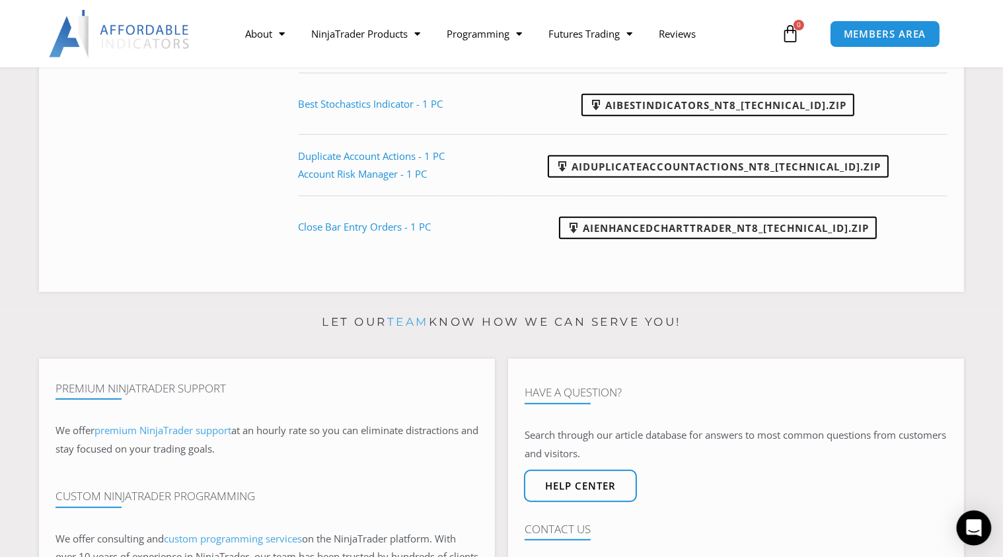
click at [970, 526] on icon "Open Intercom Messenger" at bounding box center [973, 527] width 15 height 17
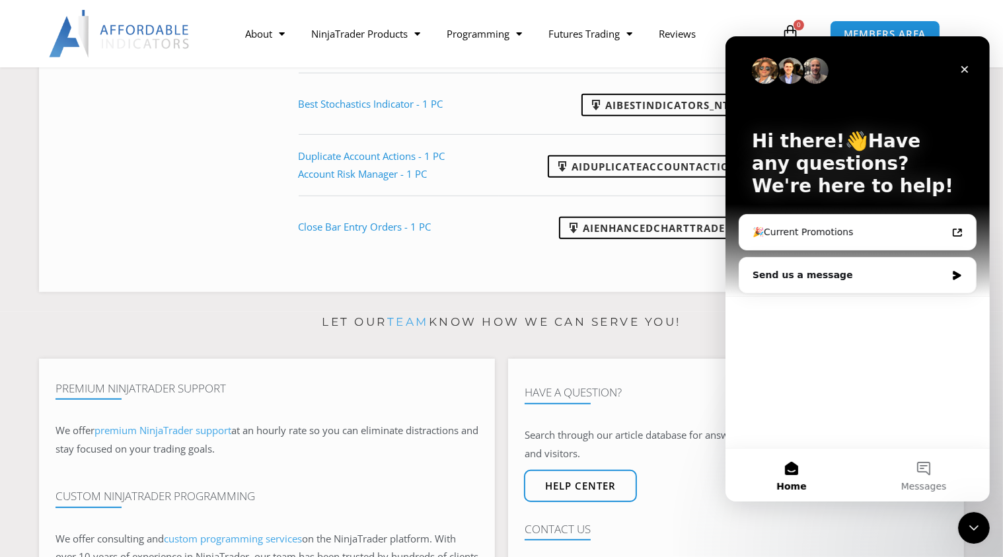
scroll to position [0, 0]
click at [919, 468] on button "Messages" at bounding box center [923, 475] width 132 height 53
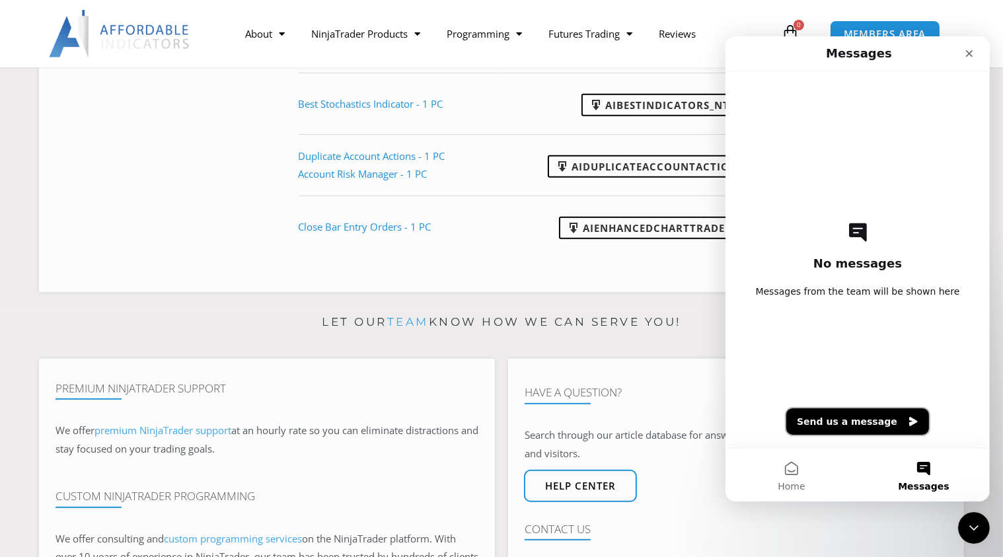
click at [835, 422] on button "Send us a message" at bounding box center [857, 421] width 143 height 26
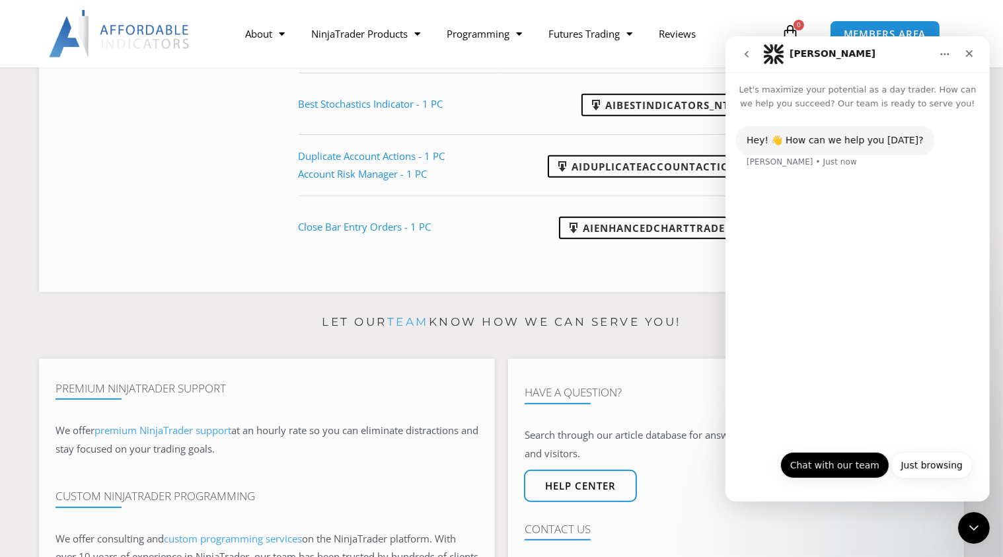
click at [855, 470] on button "Chat with our team" at bounding box center [834, 465] width 109 height 26
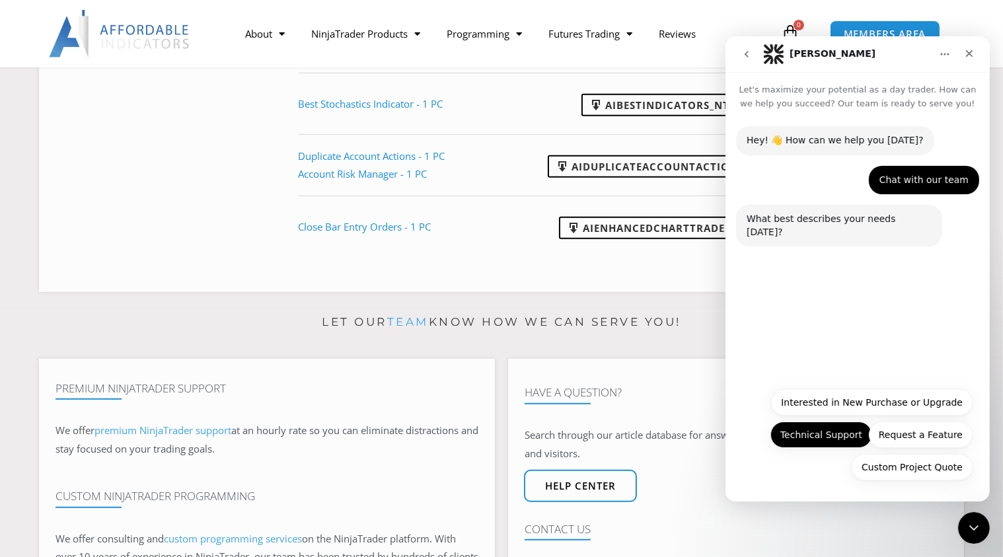
click at [830, 439] on button "Technical Support" at bounding box center [821, 435] width 102 height 26
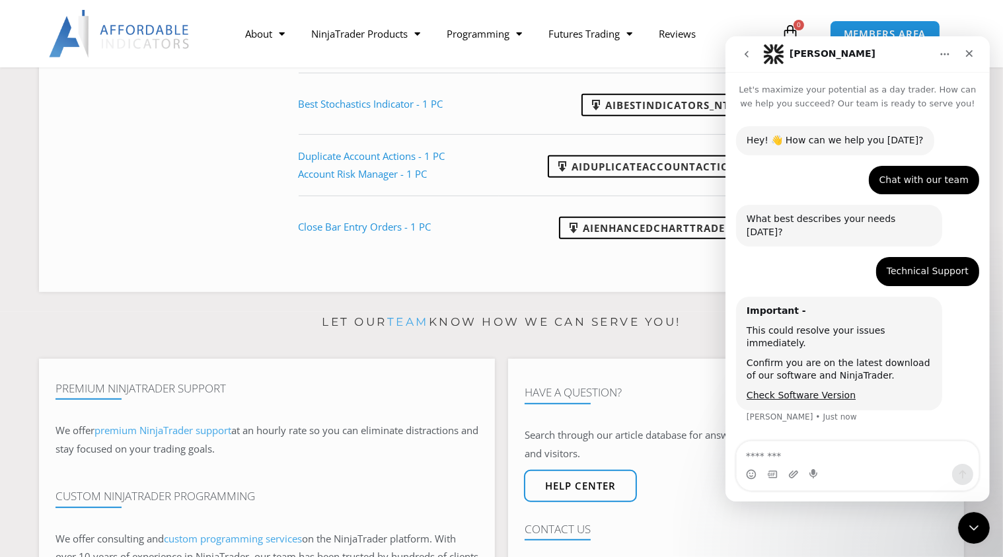
click at [813, 257] on div "Technical Support Pierre • Just now" at bounding box center [857, 277] width 243 height 40
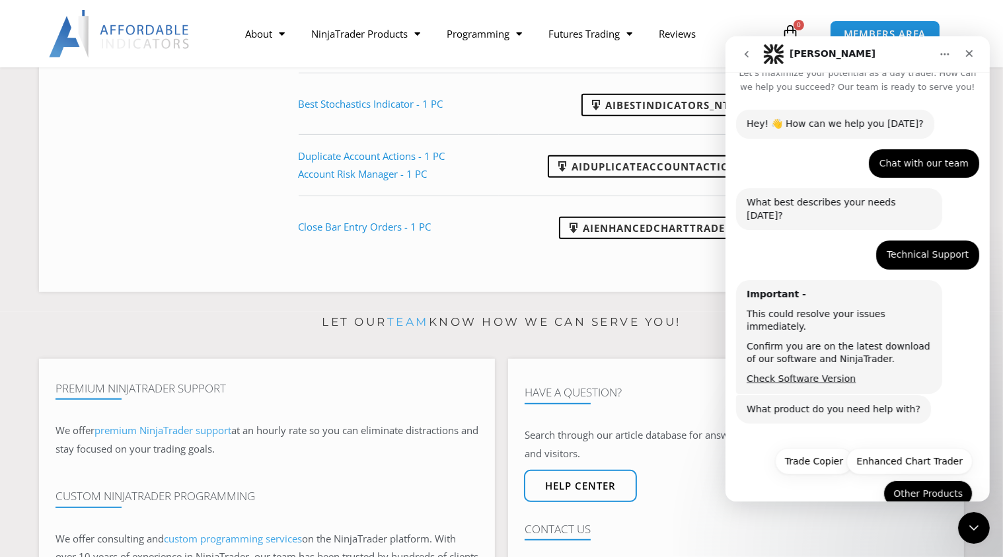
click at [907, 480] on button "Other Products" at bounding box center [927, 493] width 89 height 26
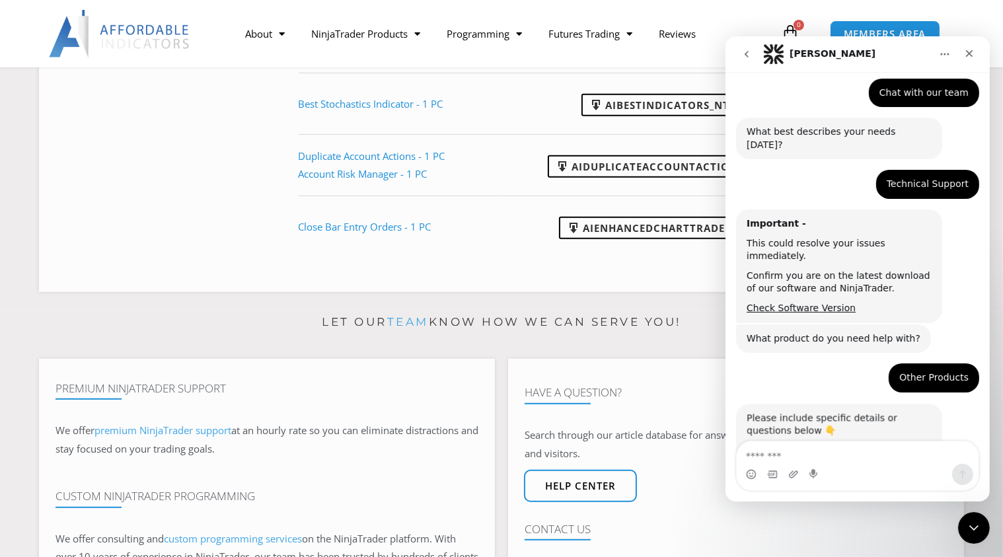
scroll to position [130, 0]
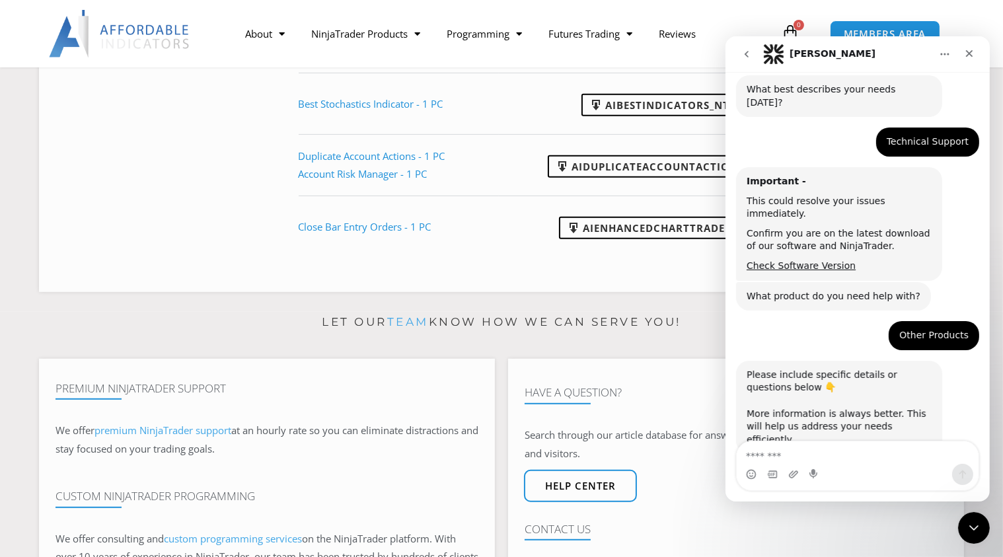
click at [783, 456] on textarea "Message…" at bounding box center [857, 452] width 242 height 22
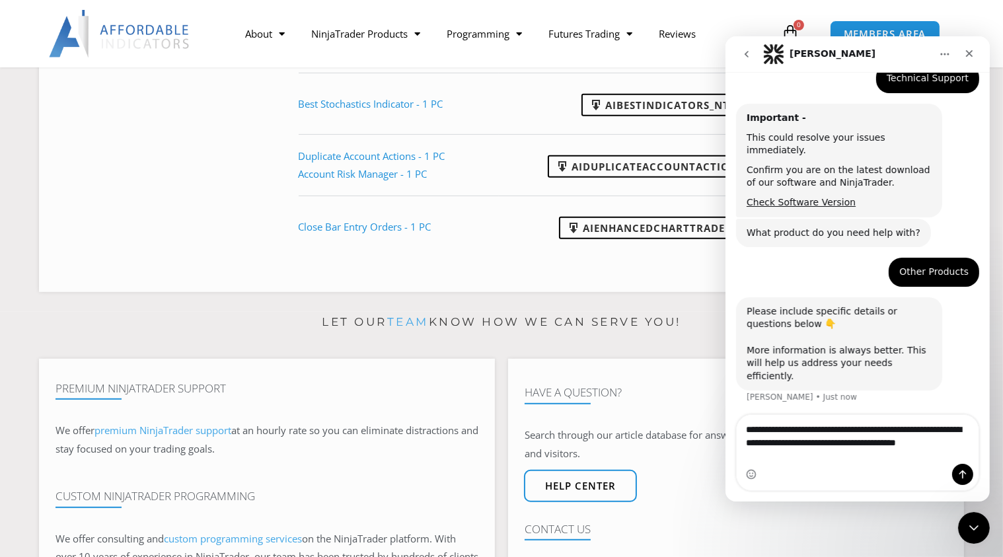
scroll to position [206, 0]
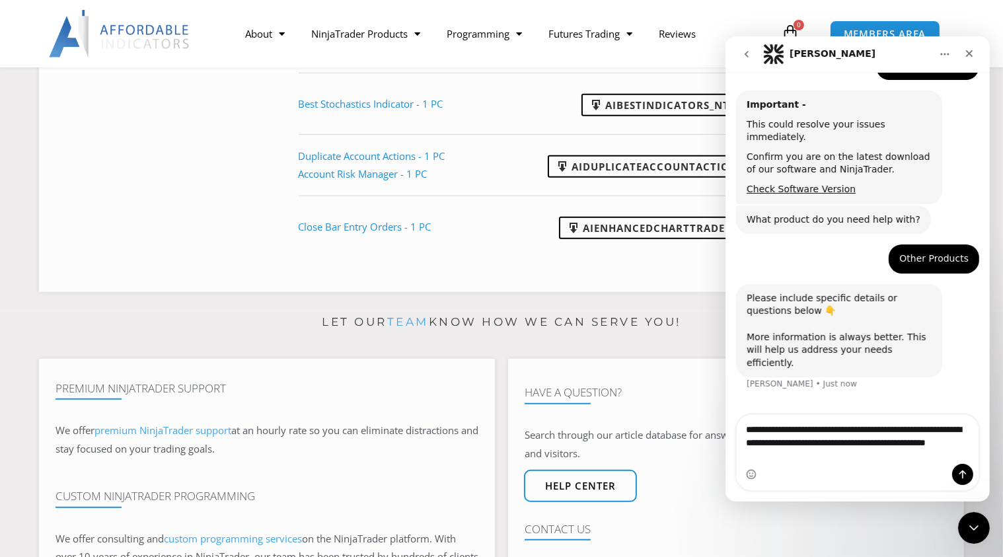
type textarea "**********"
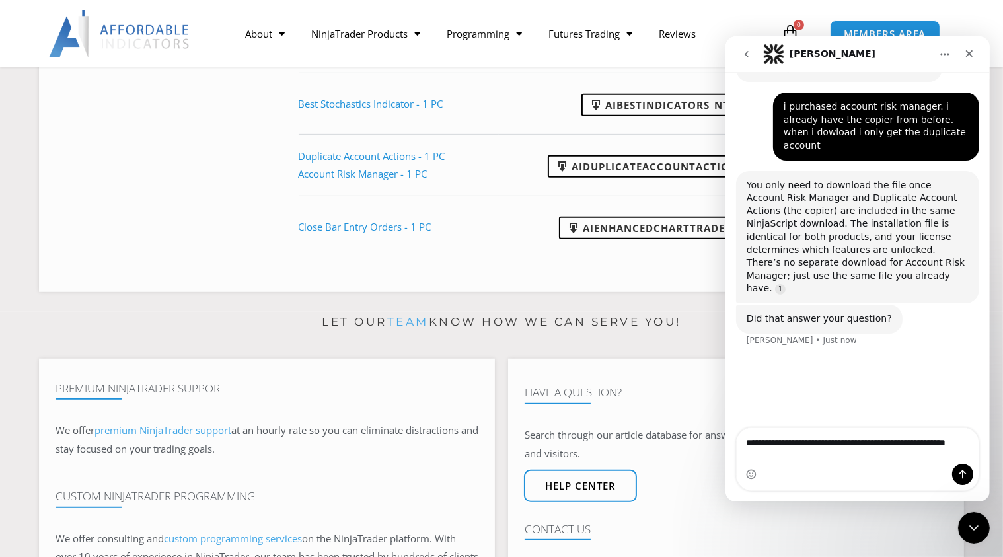
scroll to position [473, 0]
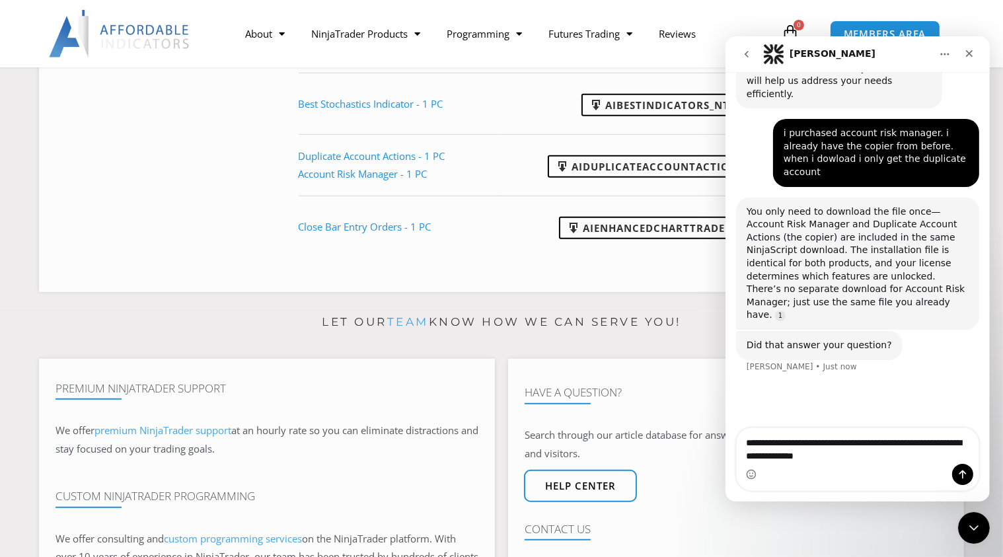
type textarea "**********"
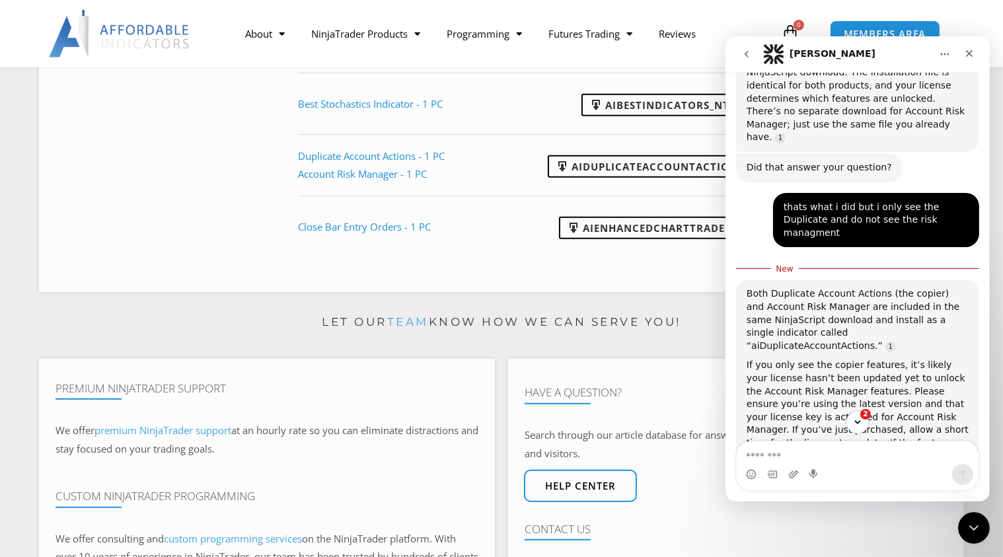
scroll to position [711, 0]
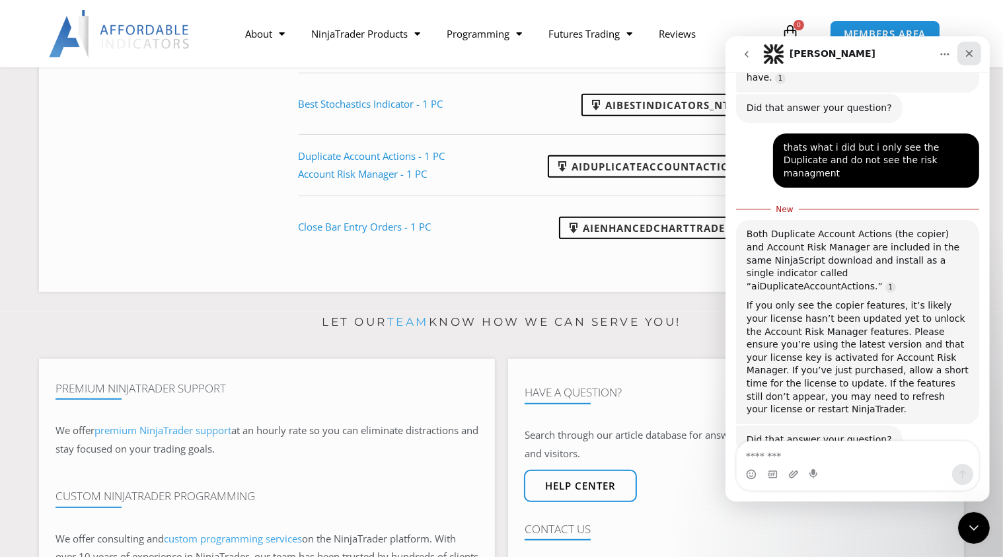
click at [968, 55] on icon "Close" at bounding box center [969, 53] width 7 height 7
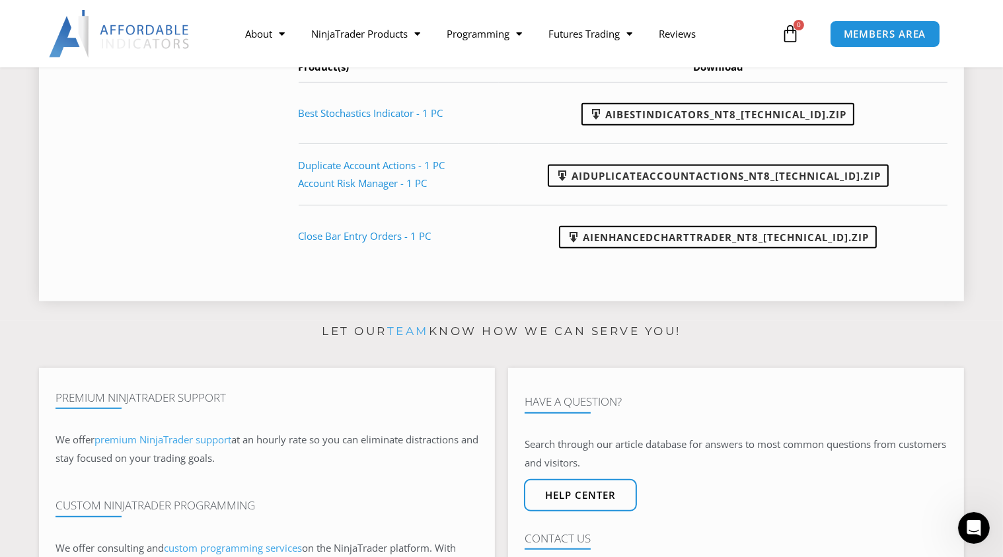
scroll to position [626, 0]
click at [964, 524] on icon "Open Intercom Messenger" at bounding box center [973, 527] width 22 height 22
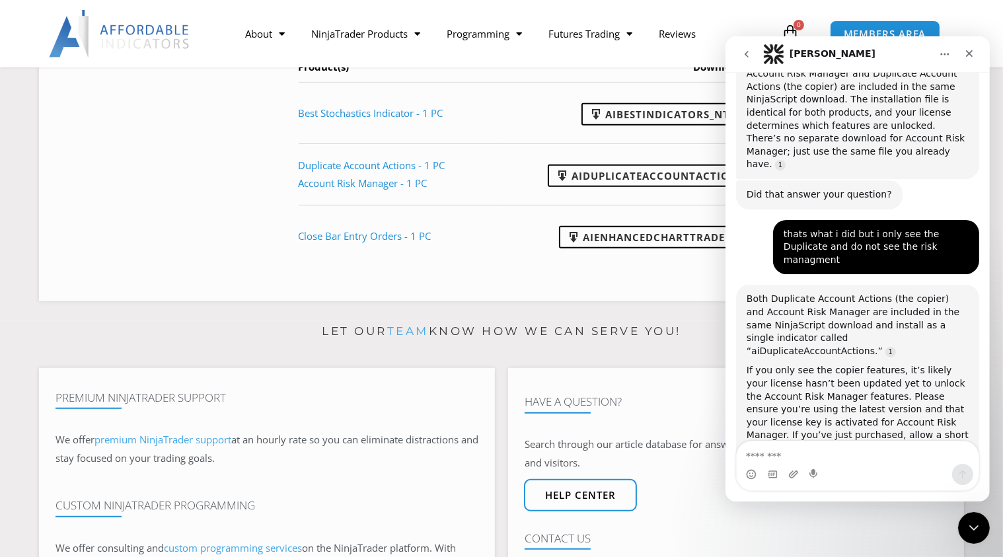
click at [814, 457] on textarea "Message…" at bounding box center [857, 452] width 242 height 22
type textarea "**********"
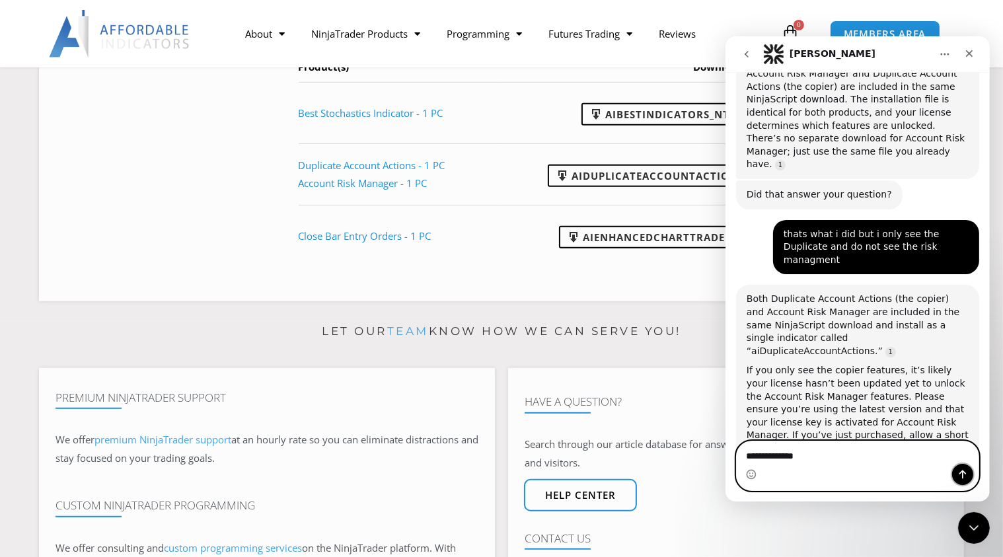
click at [962, 475] on icon "Send a message…" at bounding box center [962, 475] width 7 height 9
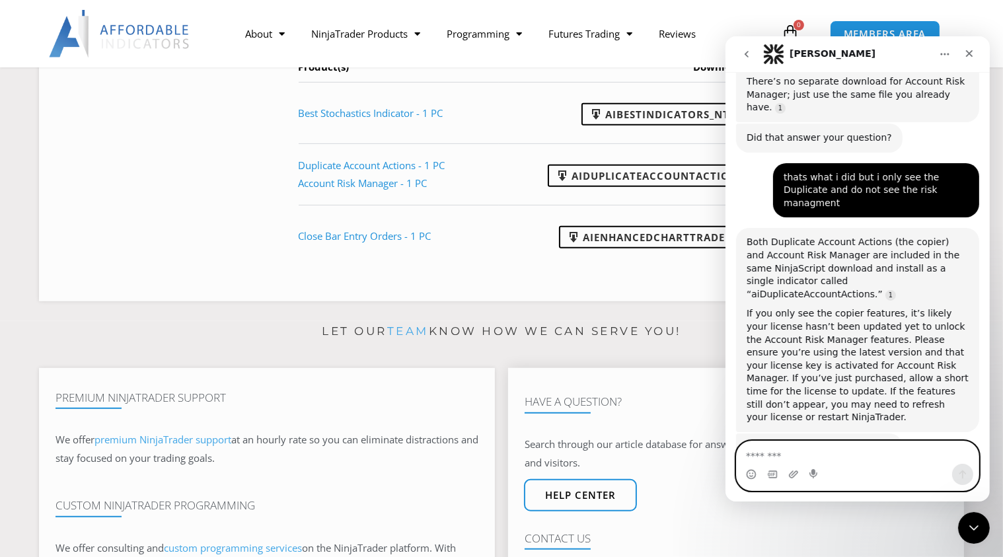
scroll to position [709, 0]
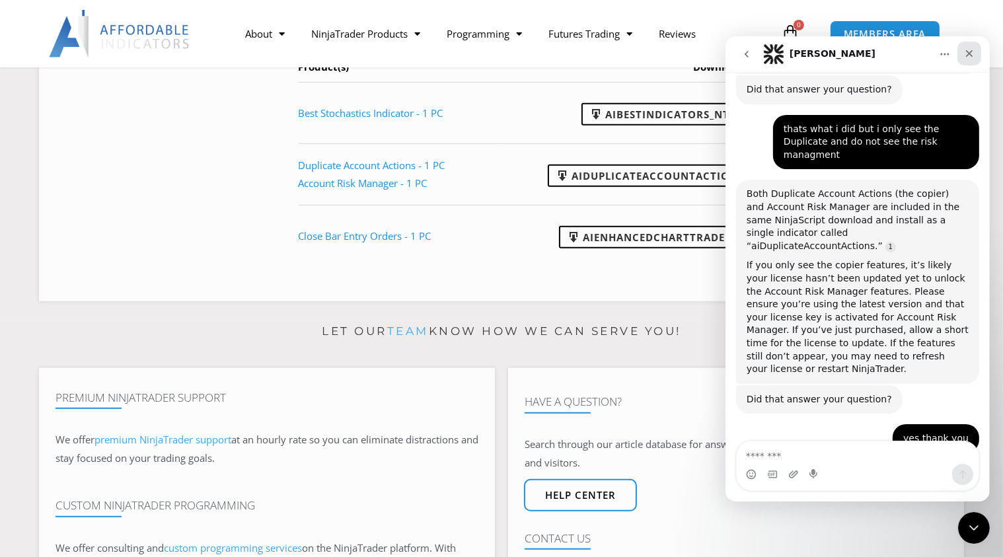
click at [970, 54] on icon "Close" at bounding box center [969, 53] width 11 height 11
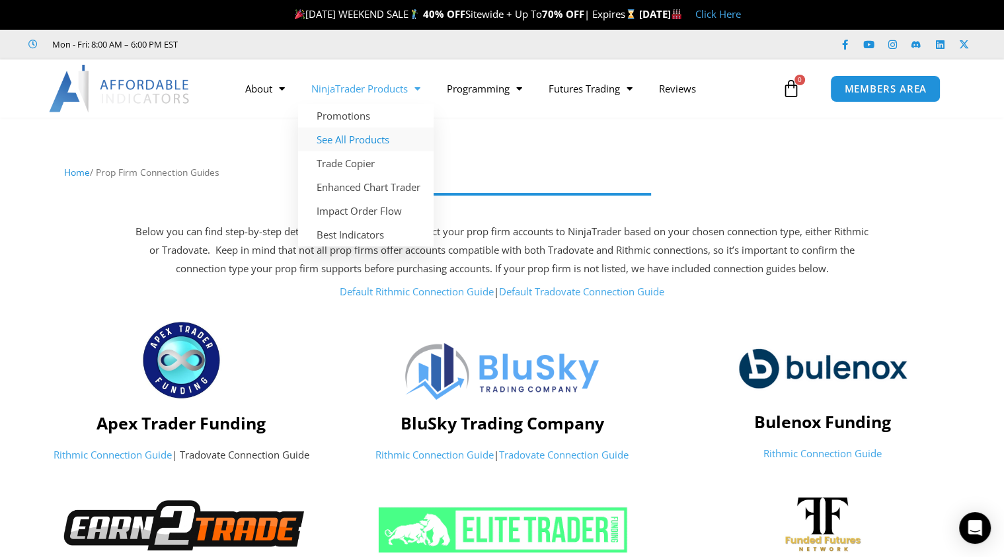
click at [339, 139] on link "See All Products" at bounding box center [365, 140] width 135 height 24
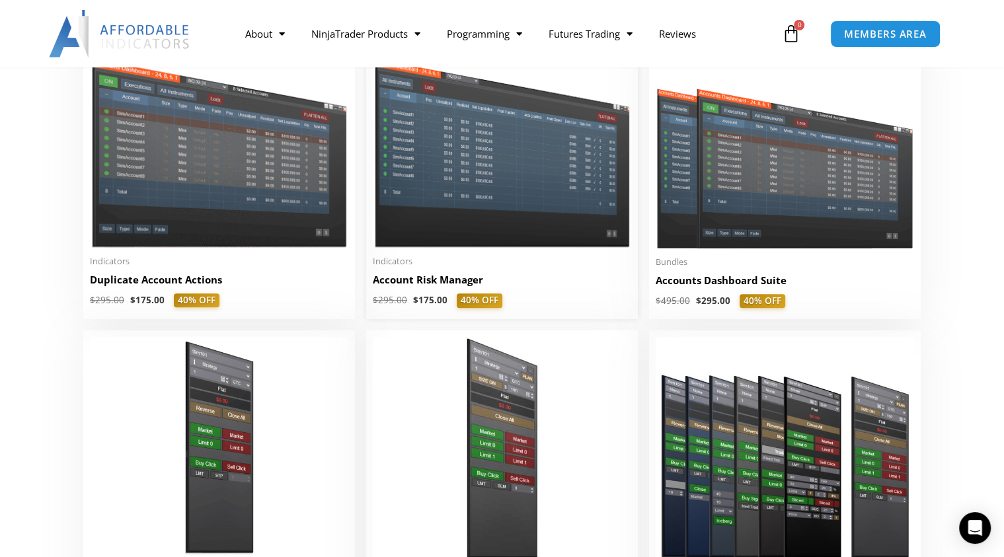
scroll to position [360, 0]
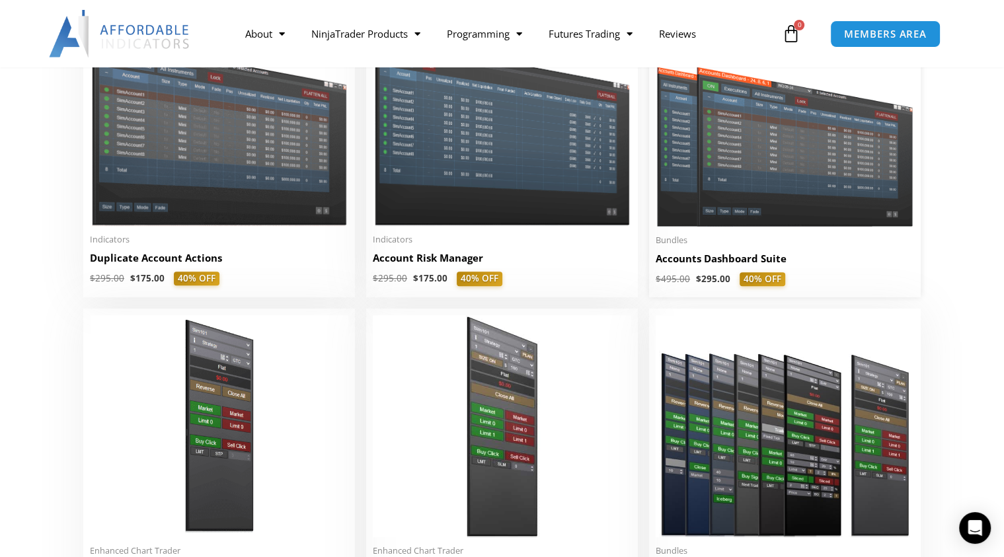
click at [757, 170] on img at bounding box center [785, 123] width 258 height 206
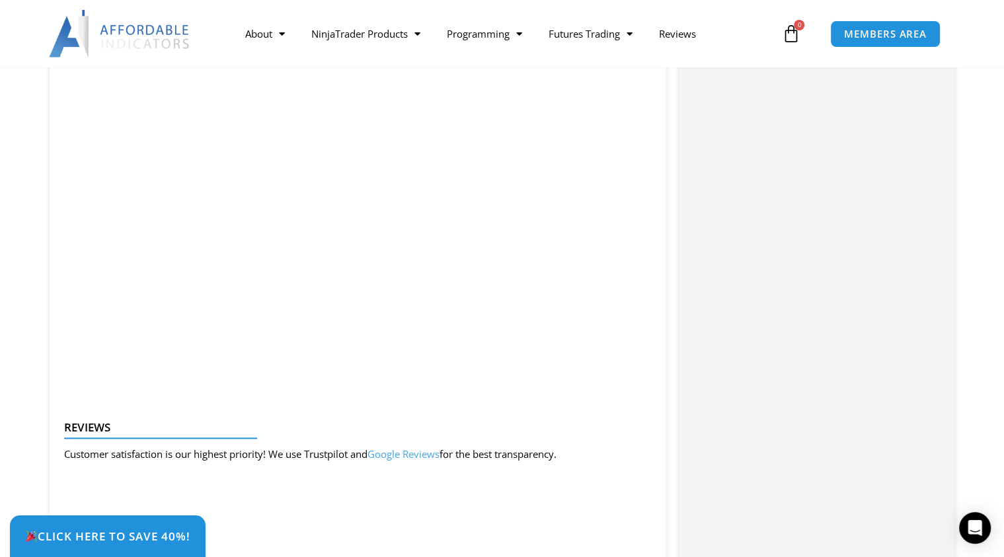
scroll to position [1381, 0]
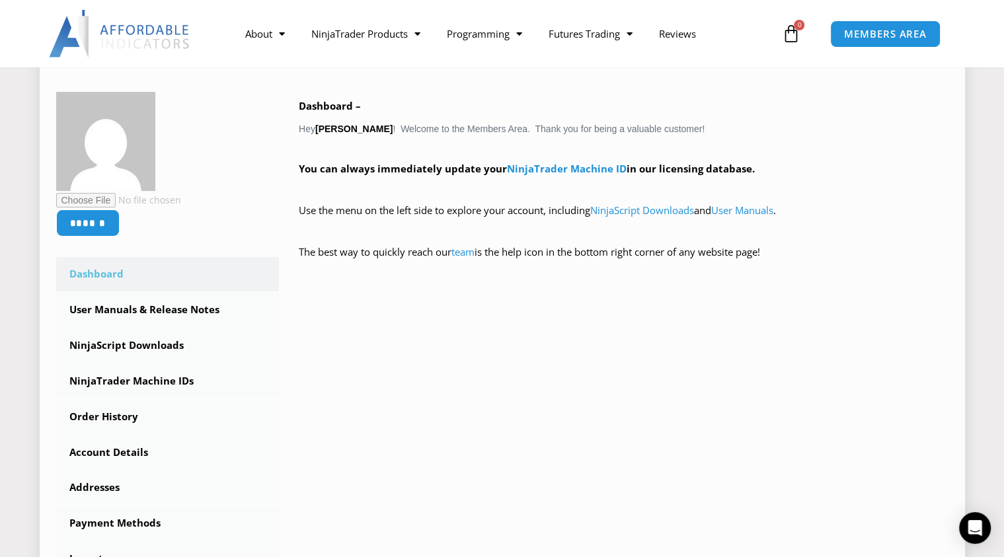
scroll to position [300, 0]
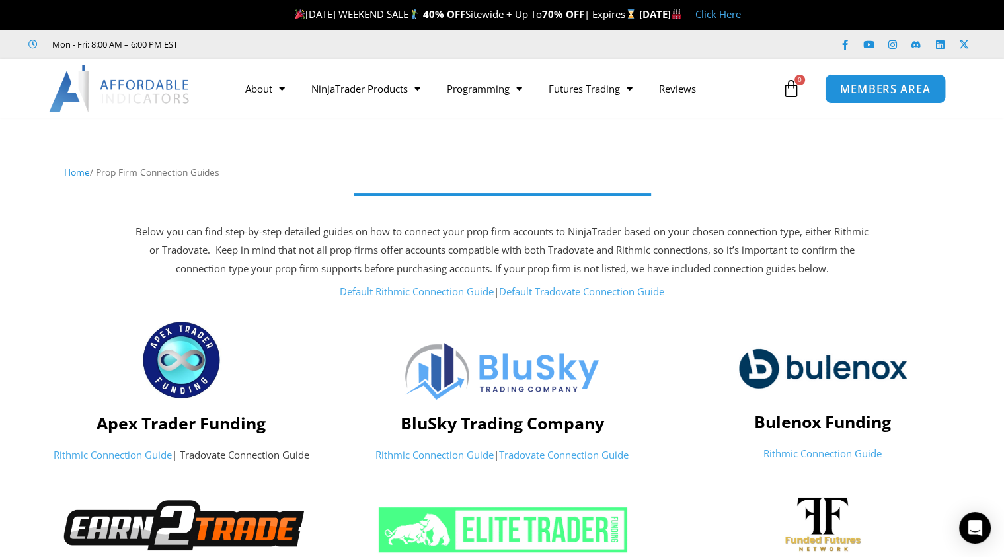
click at [861, 89] on span "MEMBERS AREA" at bounding box center [885, 88] width 91 height 11
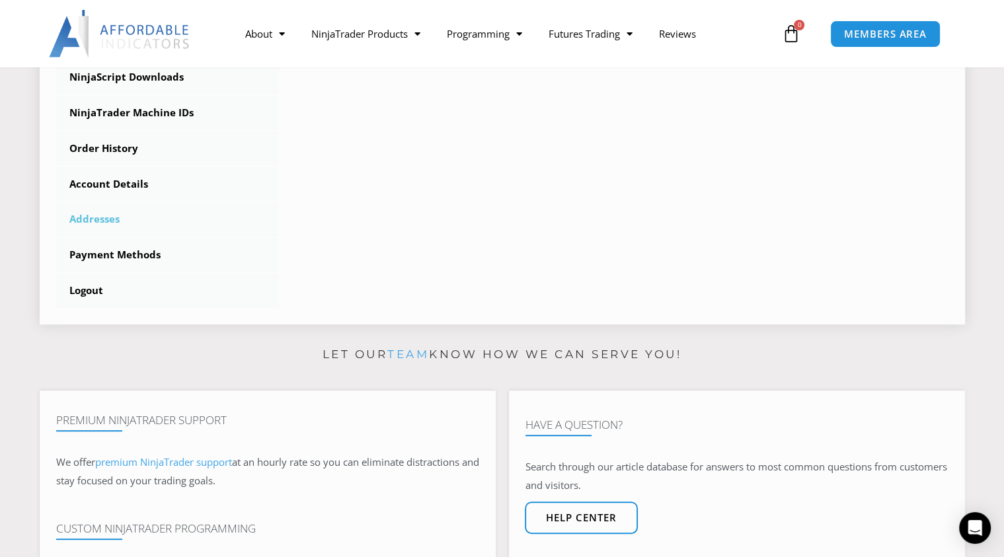
scroll to position [420, 0]
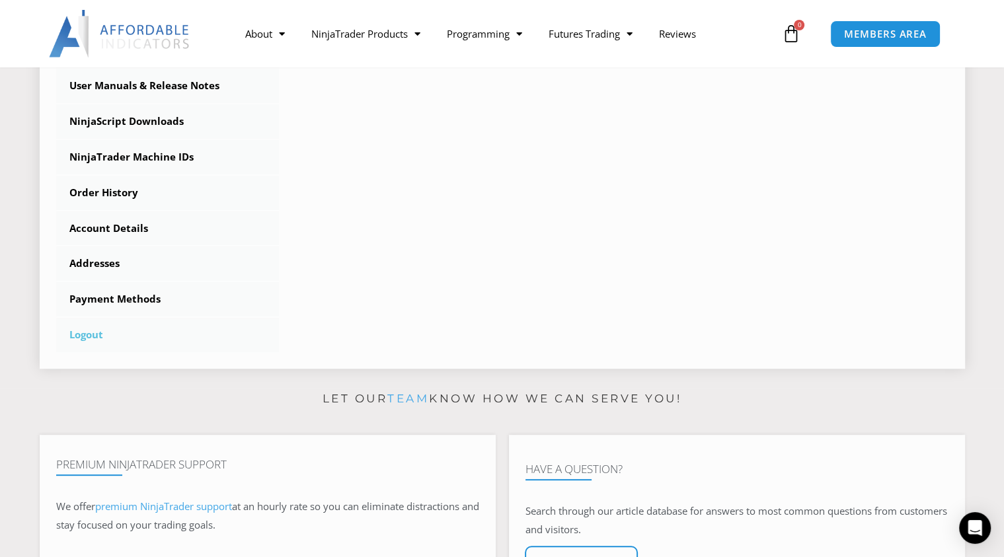
click at [93, 336] on link "Logout" at bounding box center [167, 335] width 223 height 34
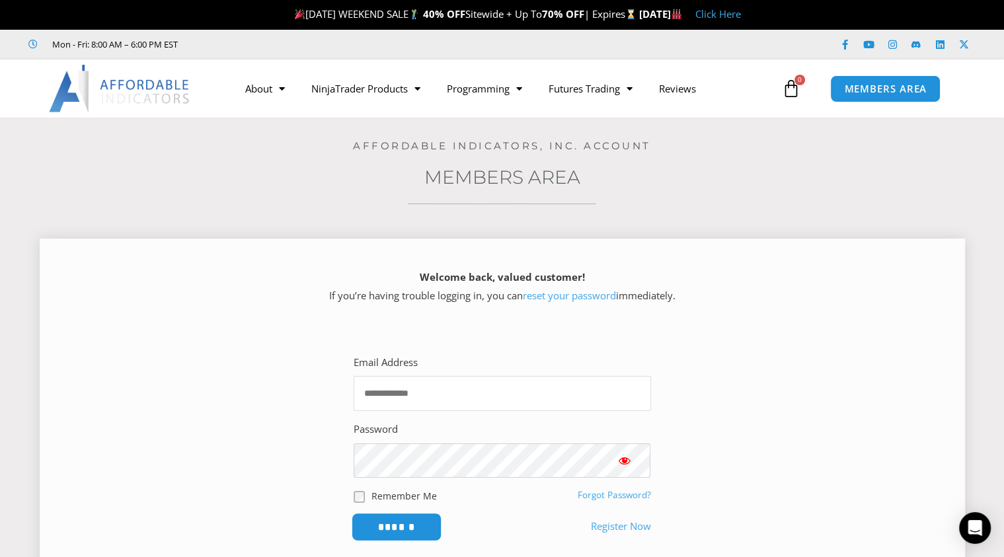
type input "**********"
click at [405, 519] on input "******" at bounding box center [396, 527] width 91 height 28
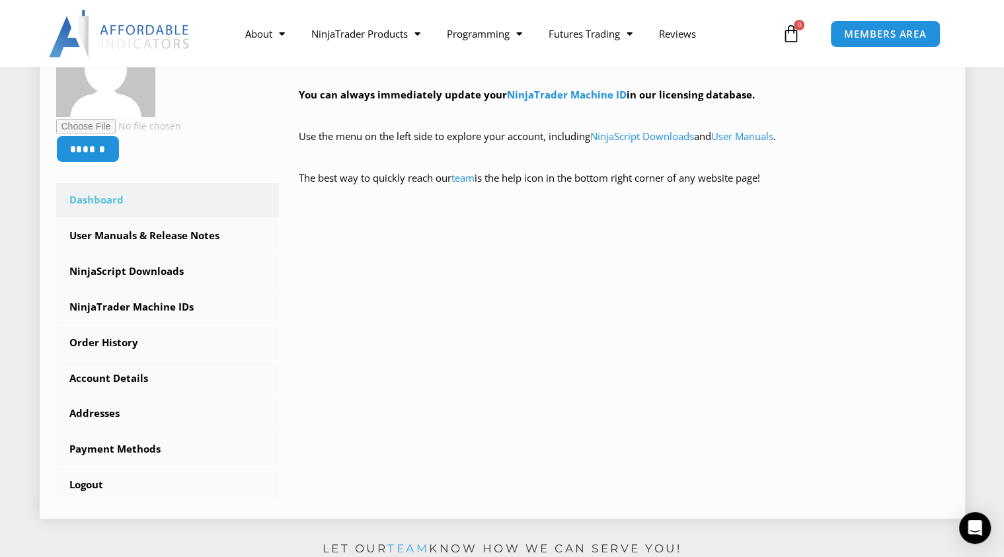
scroll to position [360, 0]
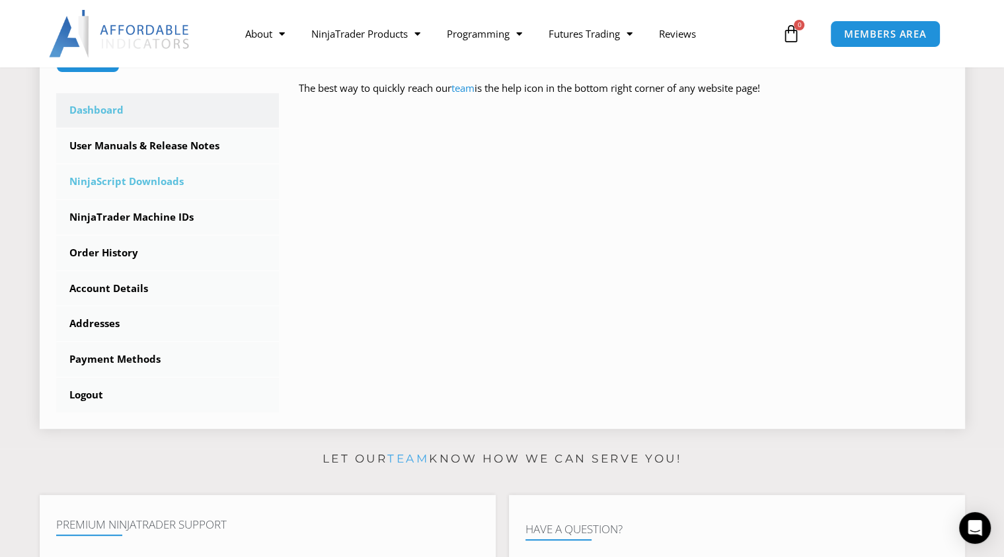
click at [141, 180] on link "NinjaScript Downloads" at bounding box center [167, 182] width 223 height 34
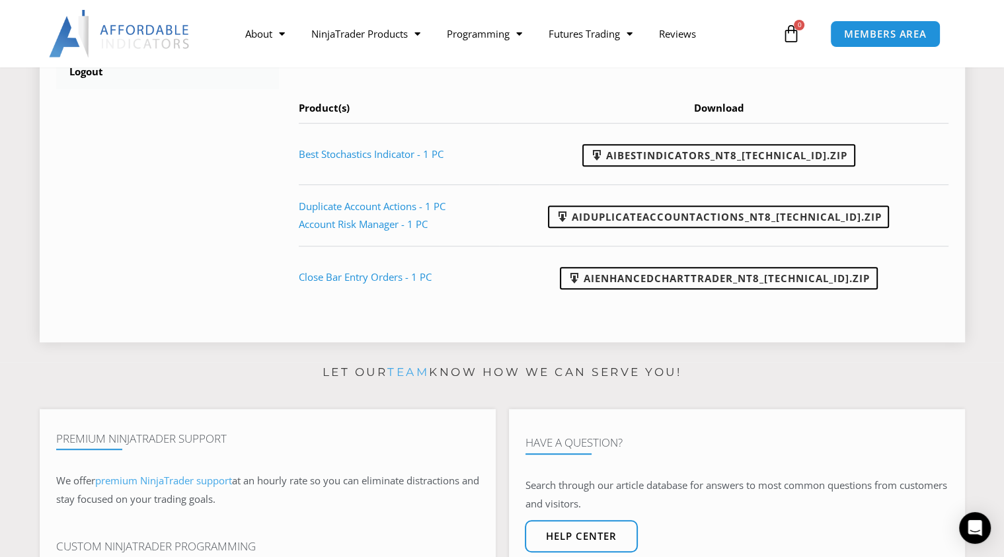
scroll to position [660, 0]
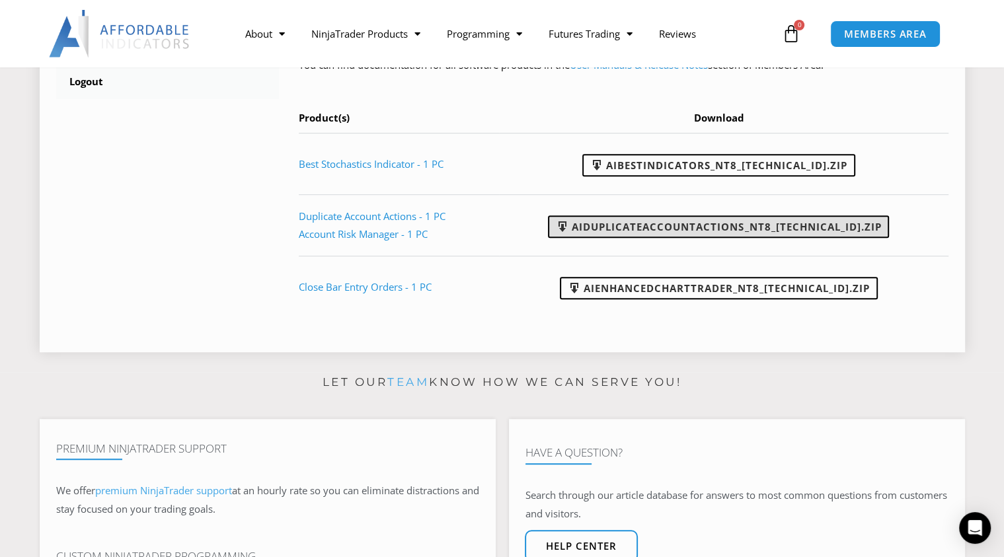
click at [667, 225] on link "AIDuplicateAccountActions_NT8_25.2.5.1.zip" at bounding box center [718, 226] width 341 height 22
